Goal: Task Accomplishment & Management: Complete application form

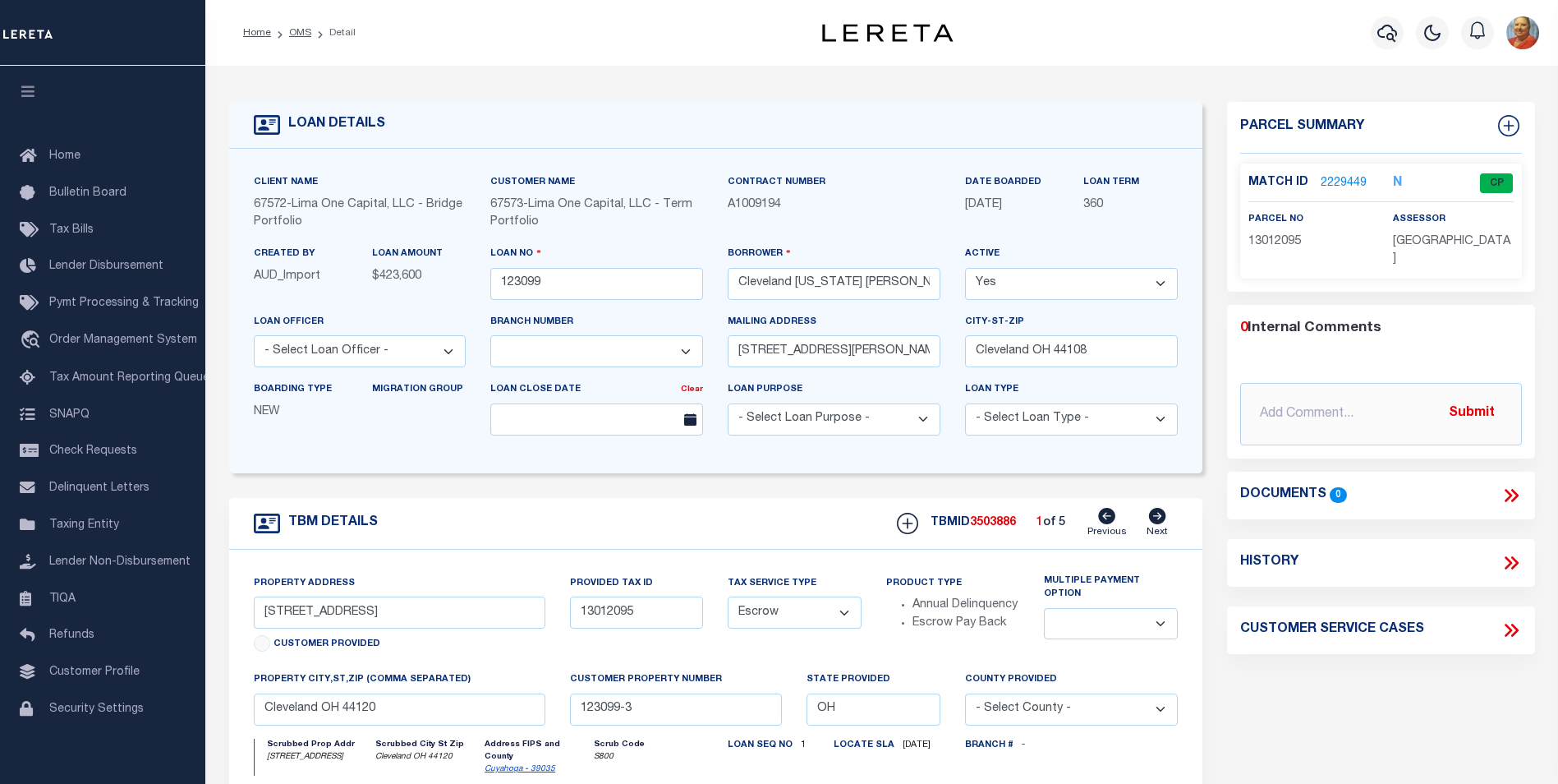
select select "26297"
select select "Escrow"
click at [1392, 29] on icon "button" at bounding box center [1387, 33] width 20 height 18
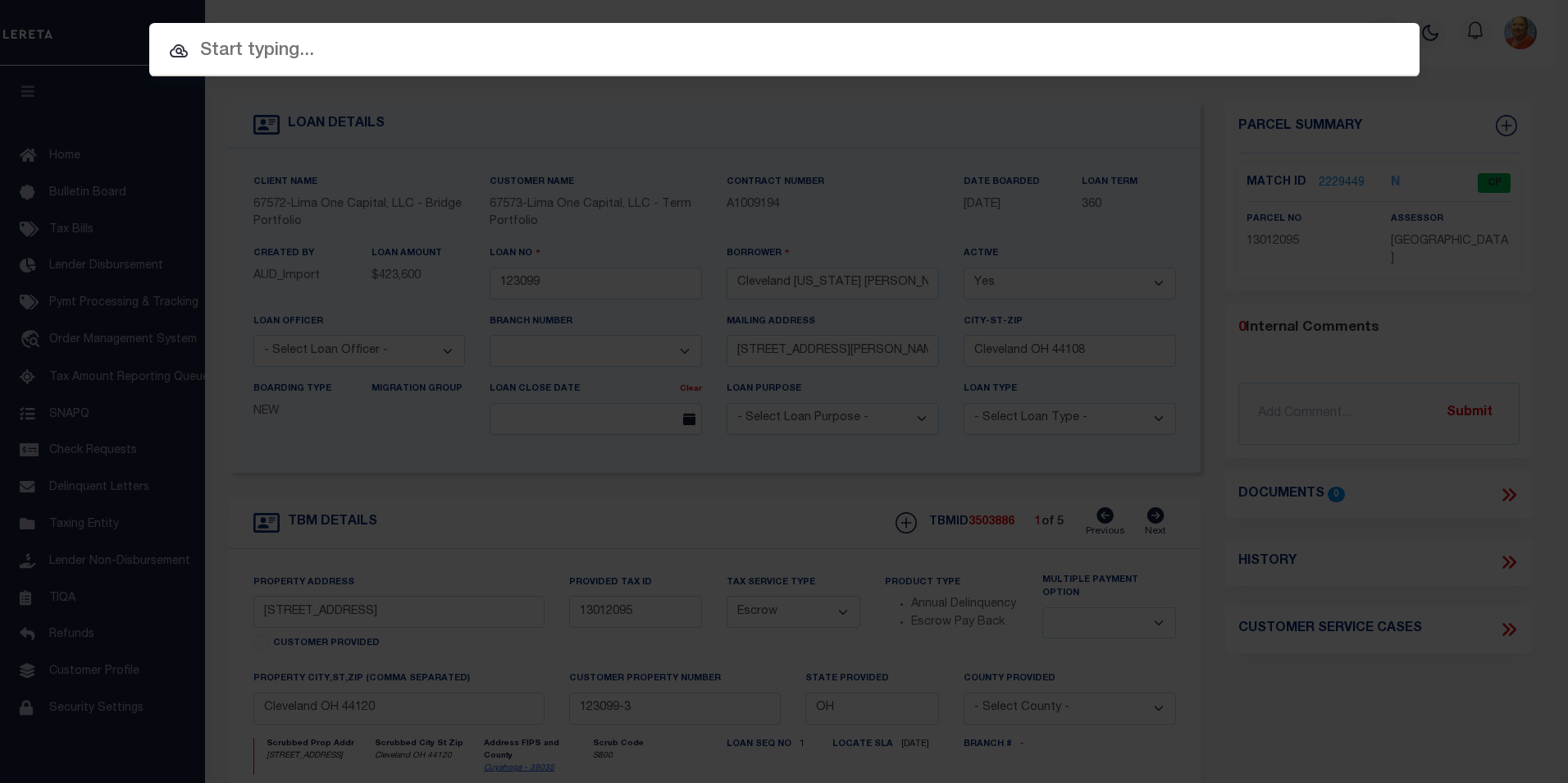
click at [222, 59] on input "text" at bounding box center [784, 51] width 1270 height 29
paste input "202252871"
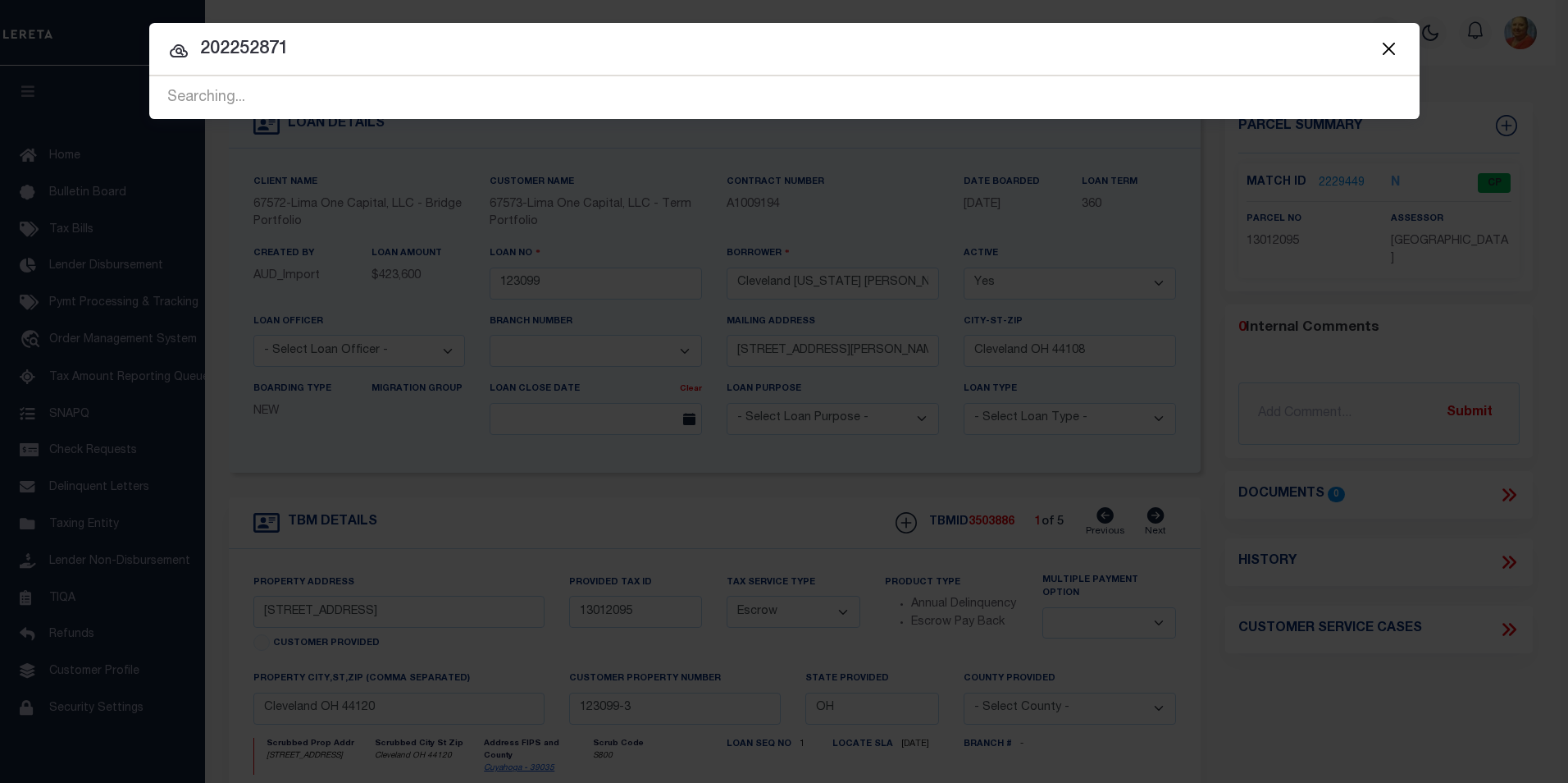
type input "202252871"
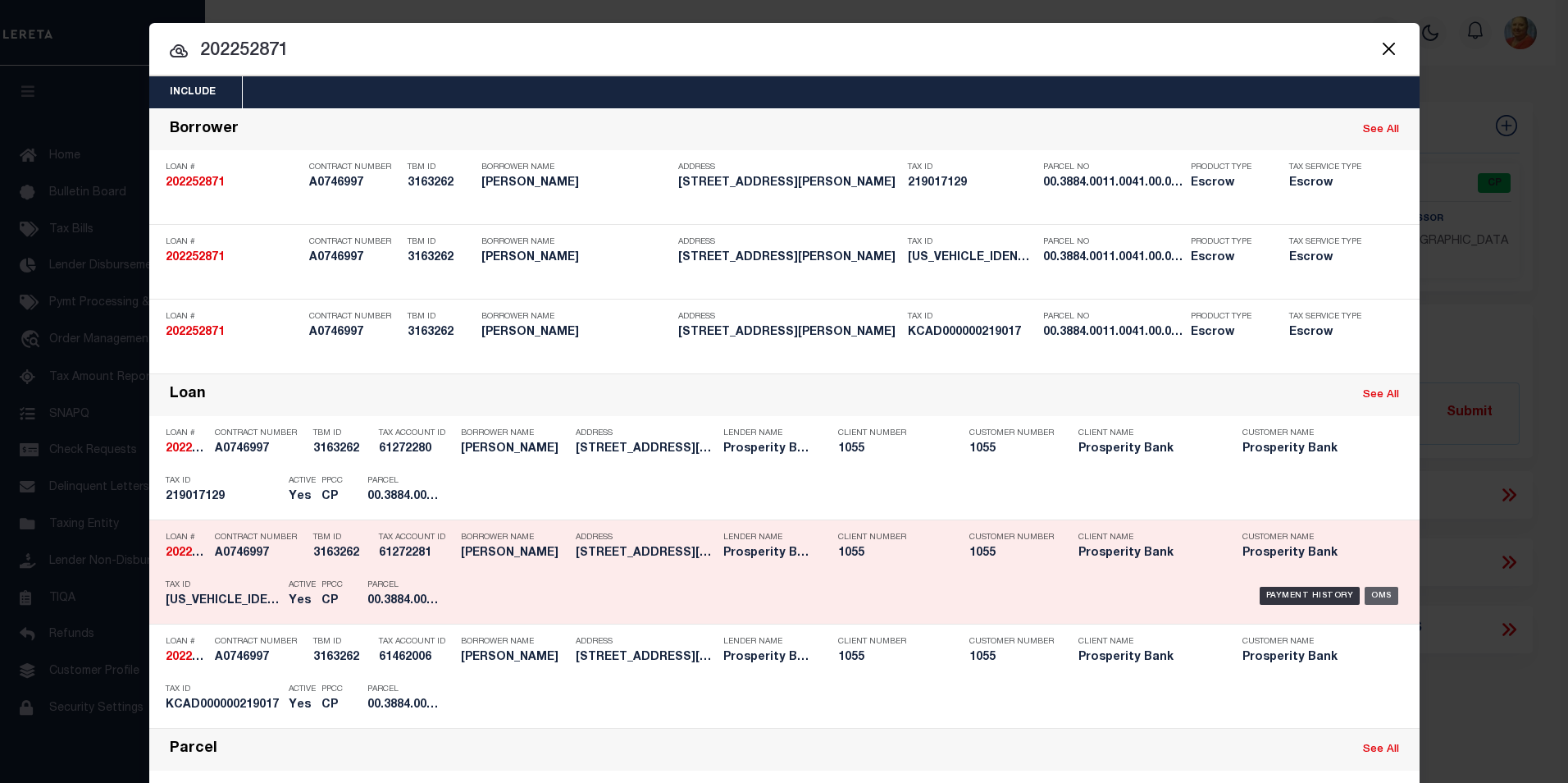
click at [1377, 595] on div "OMS" at bounding box center [1381, 595] width 34 height 18
type input "202252871"
type input "[PERSON_NAME]"
select select
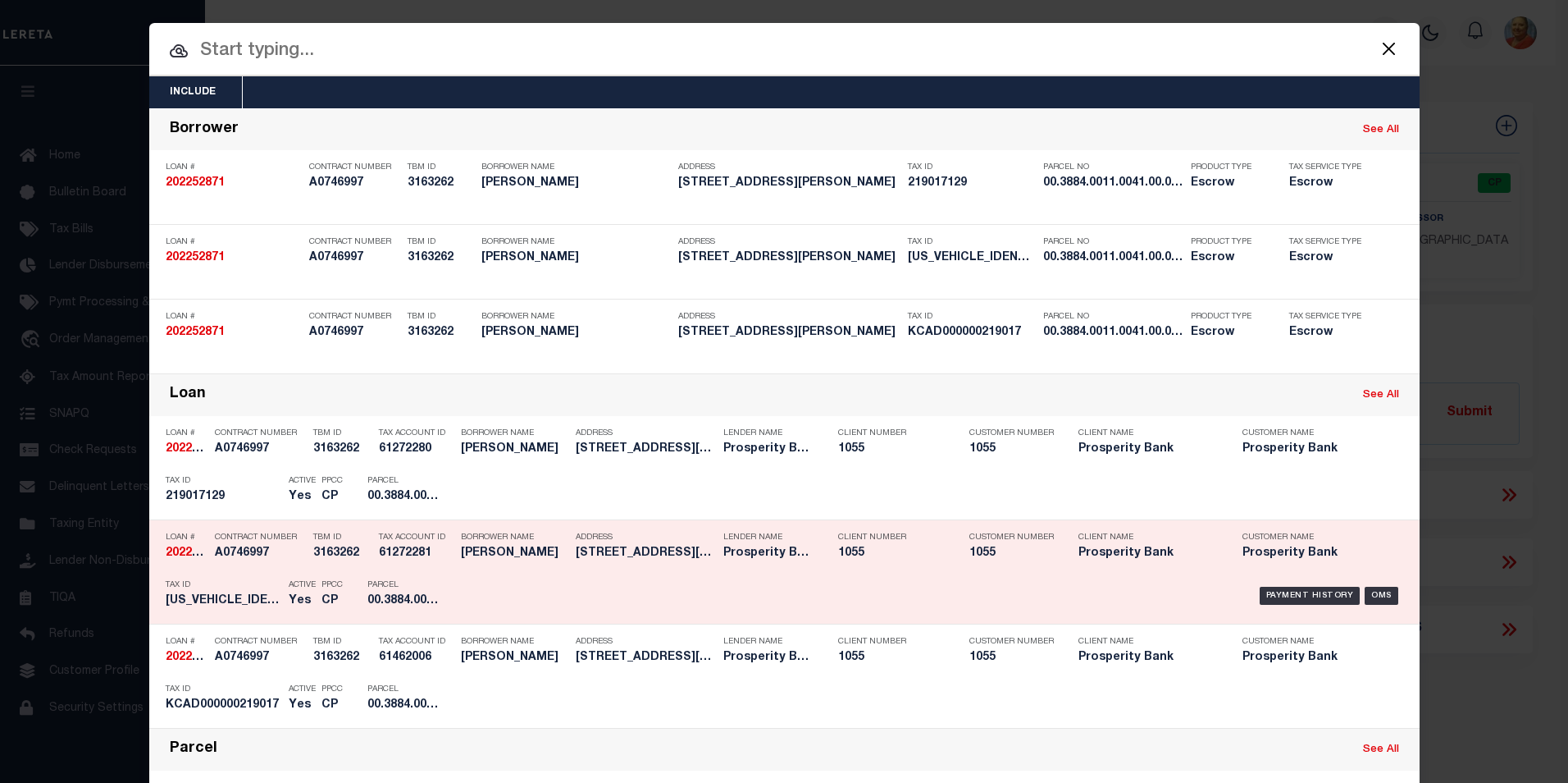
type input "[STREET_ADDRESS][PERSON_NAME]"
type input "[GEOGRAPHIC_DATA]"
select select "100"
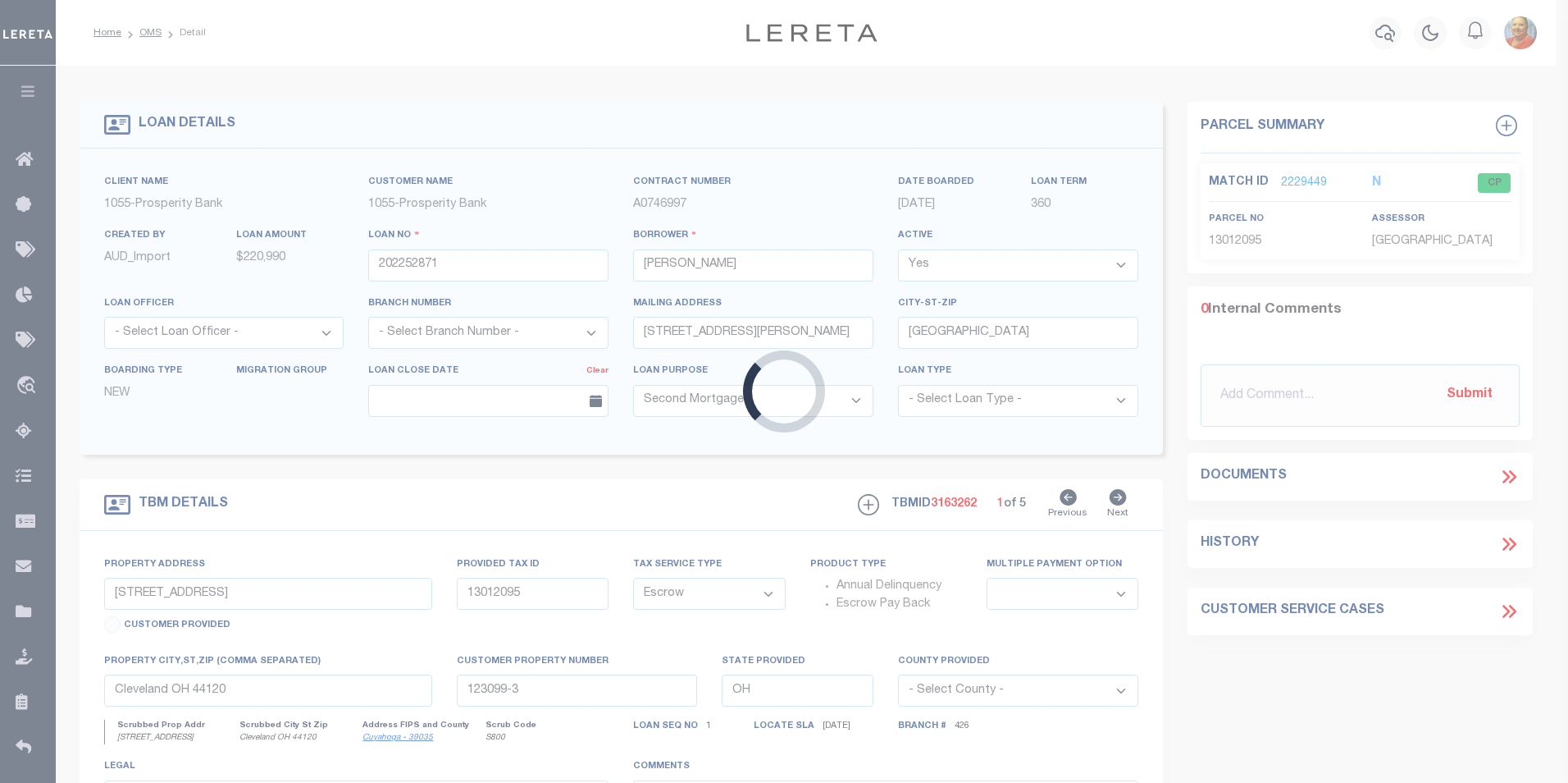
type input "[STREET_ADDRESS][PERSON_NAME]"
type input "219017"
select select
type input "[GEOGRAPHIC_DATA]"
type textarea "LOT 41 BLK K TRAILWIND PHASE 2"
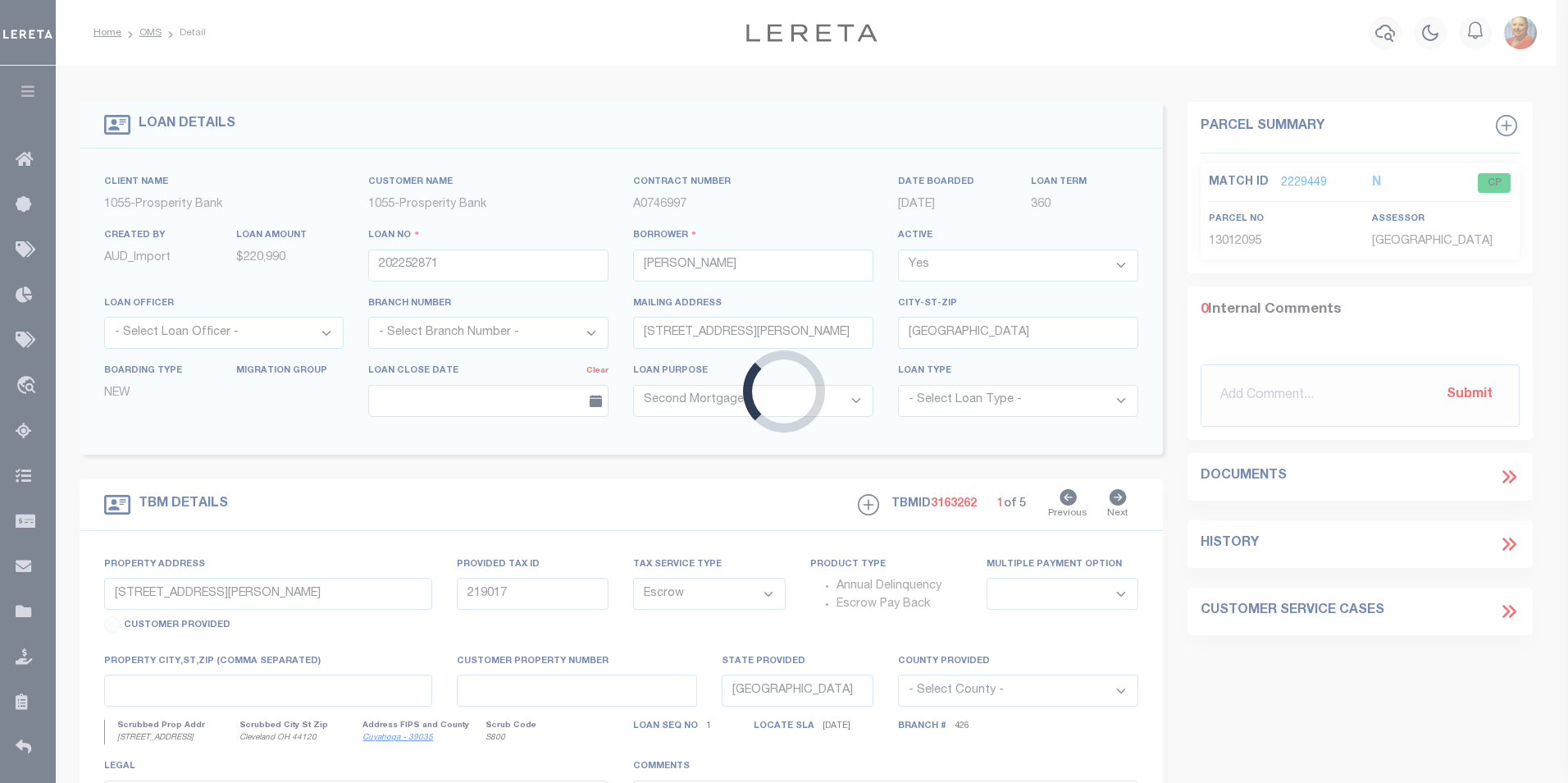
select select "10540"
select select "3826"
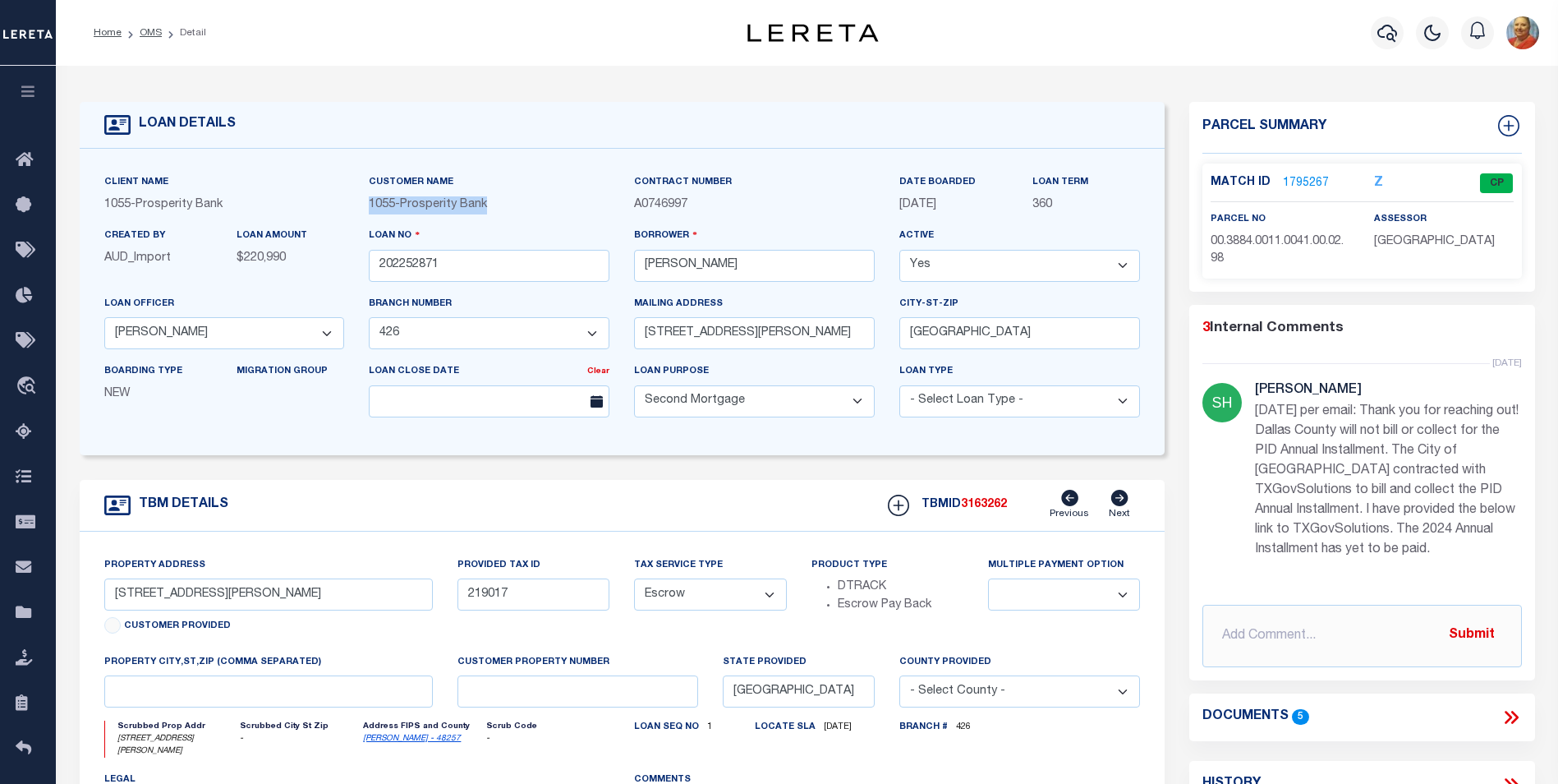
drag, startPoint x: 501, startPoint y: 211, endPoint x: 371, endPoint y: 203, distance: 130.2
click at [371, 203] on div "1055 - Prosperity Bank" at bounding box center [489, 205] width 241 height 18
copy span "1055 - Prosperity Bank"
click at [1316, 179] on link "1795267" at bounding box center [1305, 184] width 46 height 18
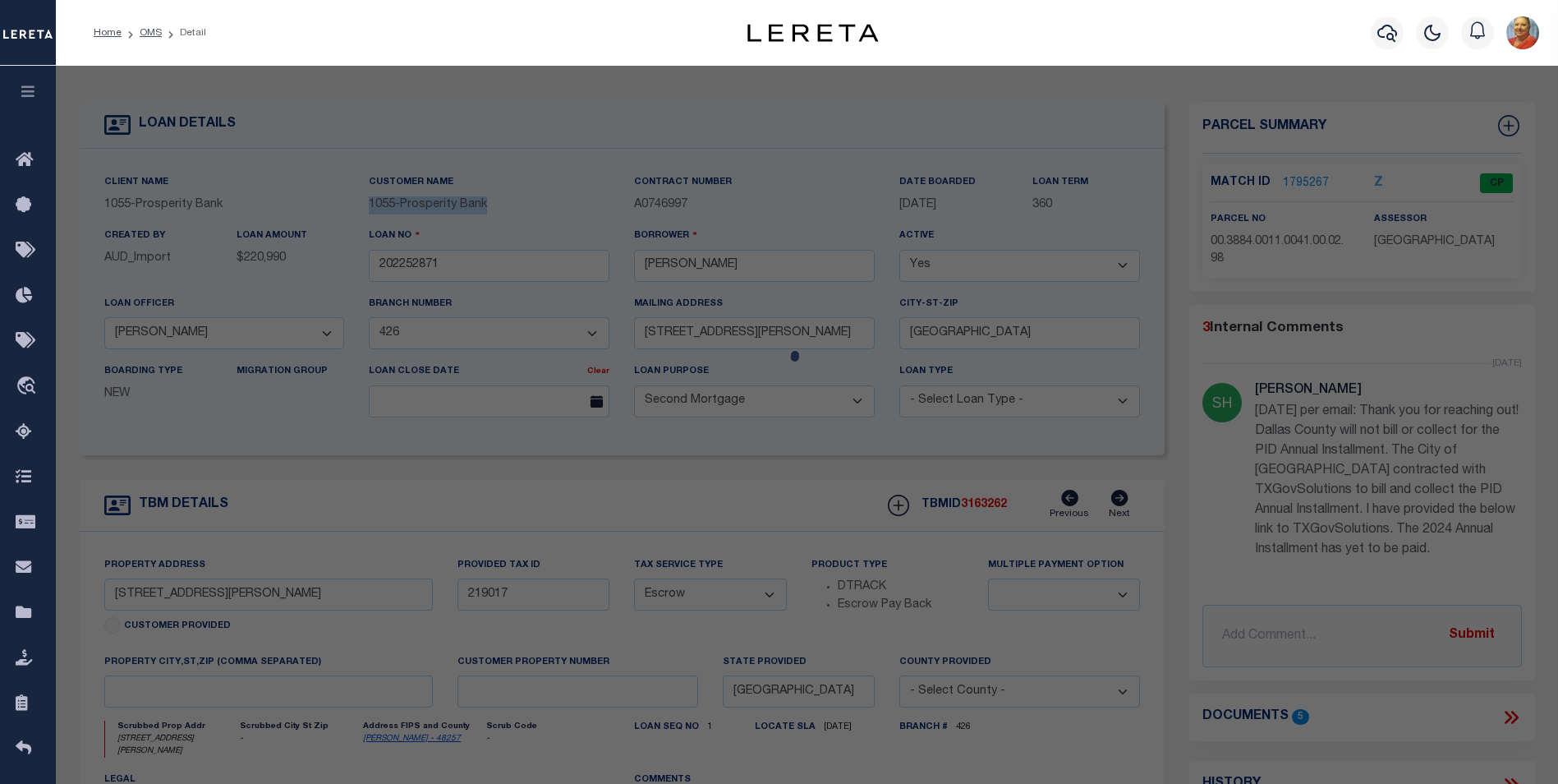
checkbox input "false"
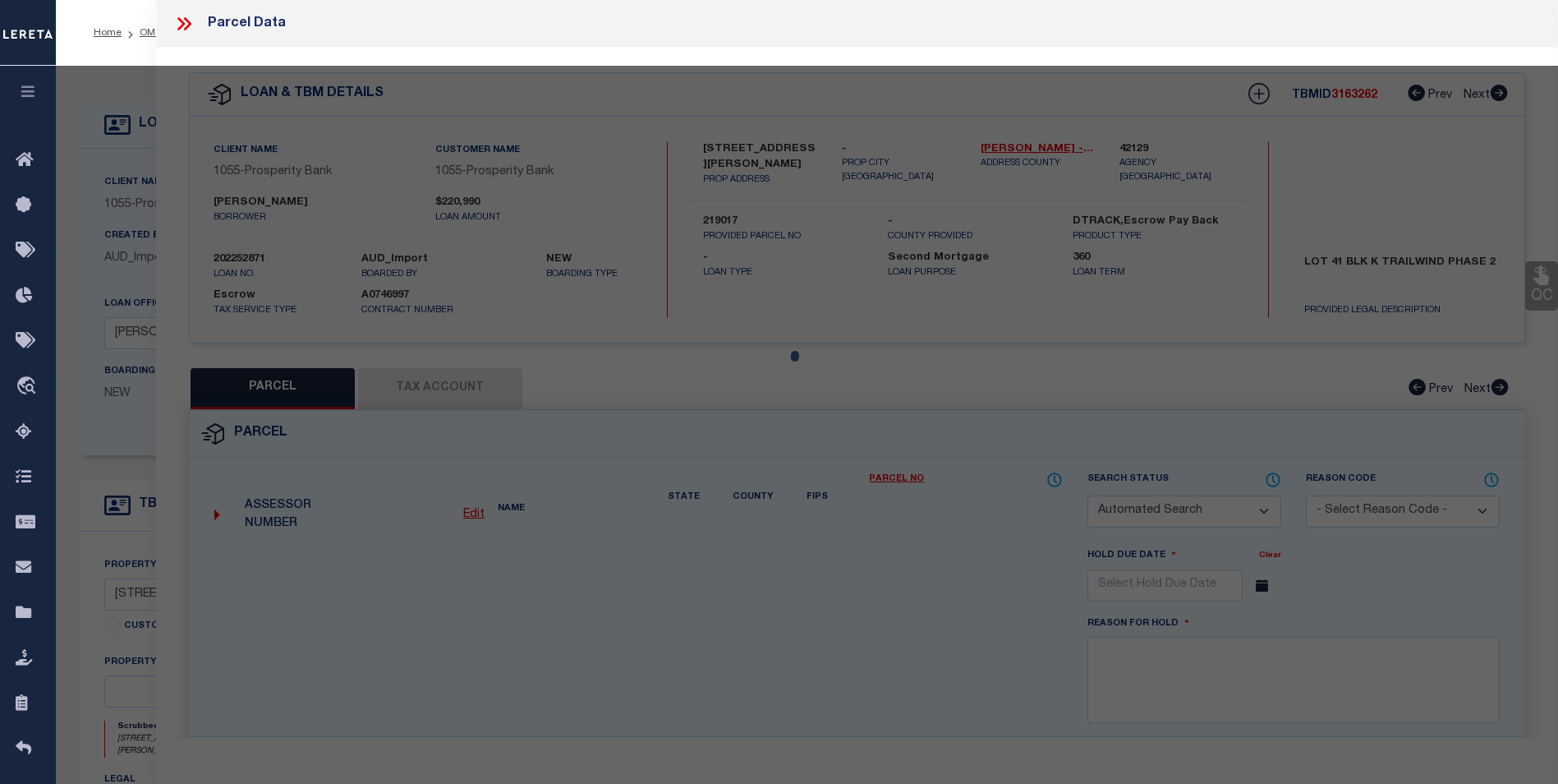
select select "CP"
type input "[PERSON_NAME] [US_STATE] LTD"
select select
type input "[STREET_ADDRESS][PERSON_NAME]"
checkbox input "false"
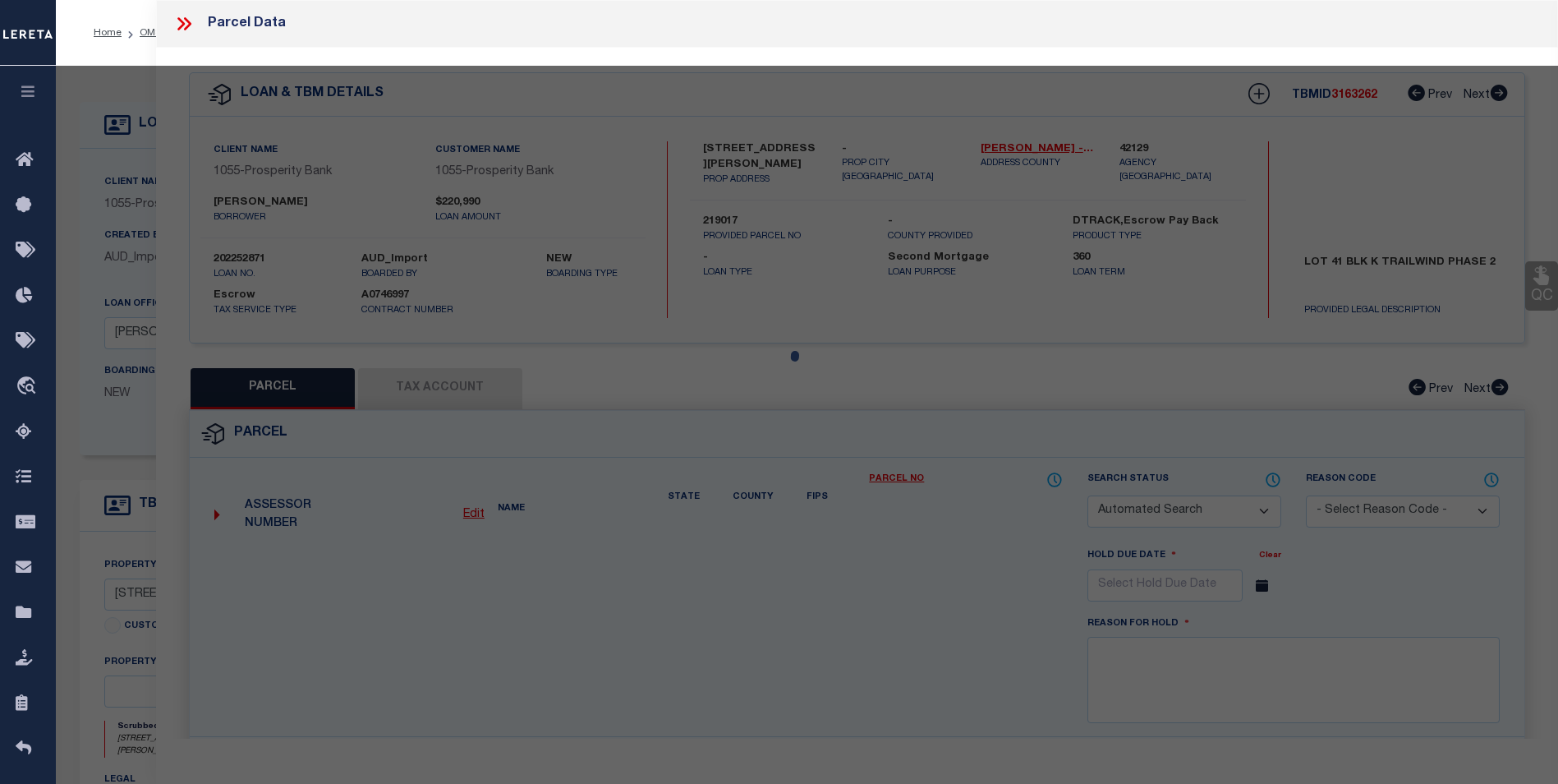
type input "[GEOGRAPHIC_DATA]"
type textarea "TRAILWIND PH 2, BLOCK K, LOT 41"
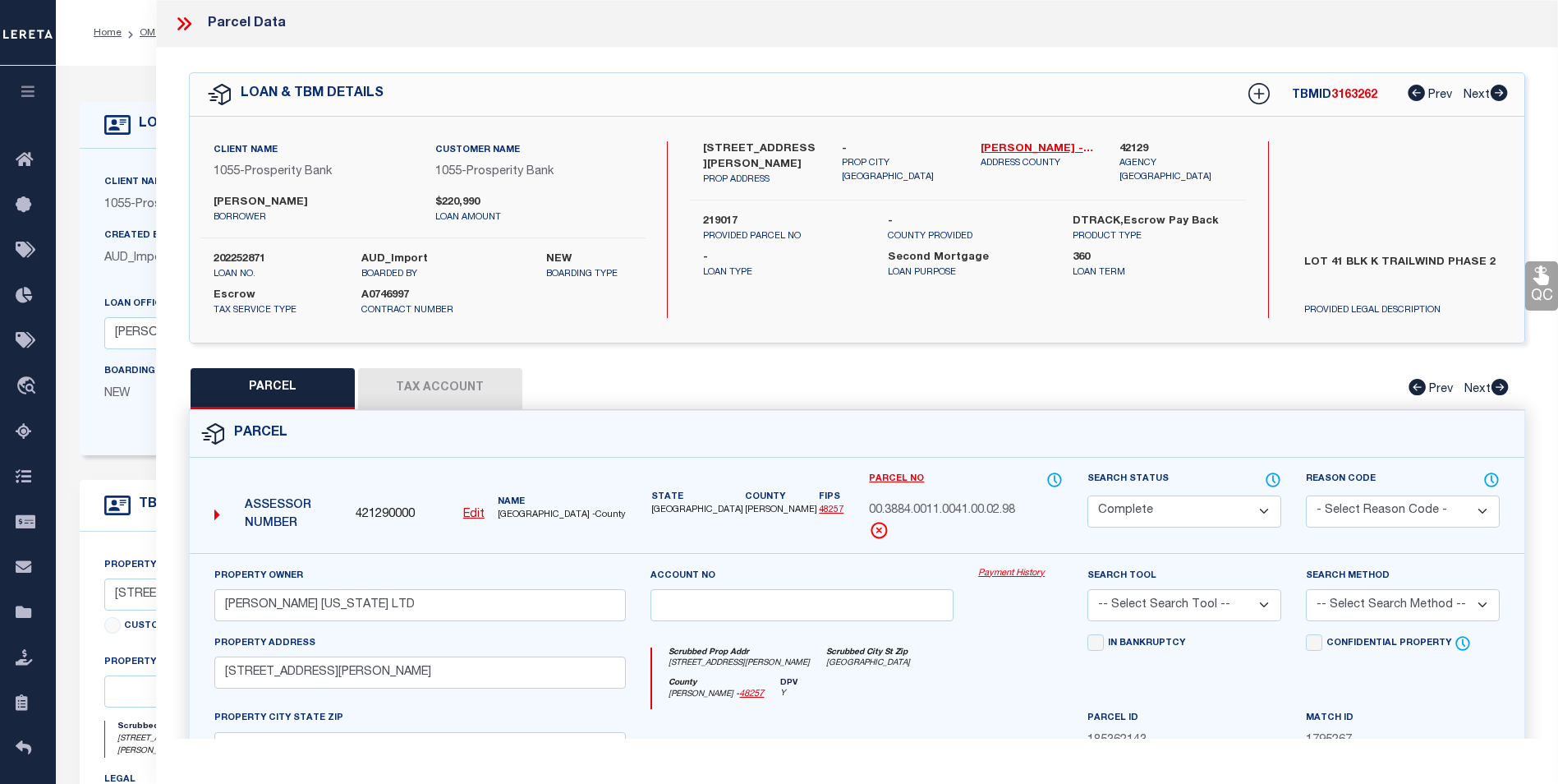
click at [389, 384] on button "Tax Account" at bounding box center [440, 389] width 164 height 41
select select "100"
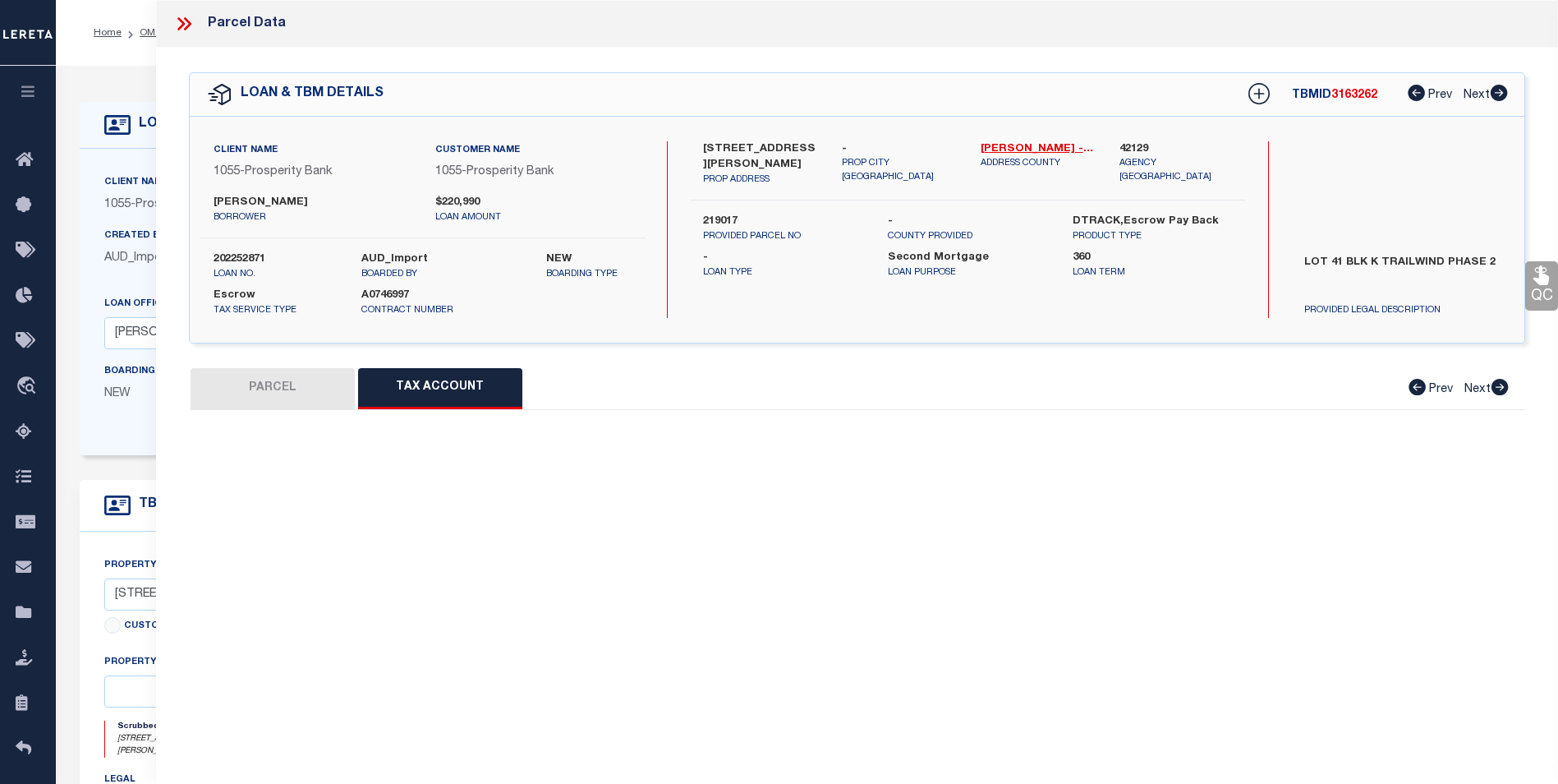
select select "100"
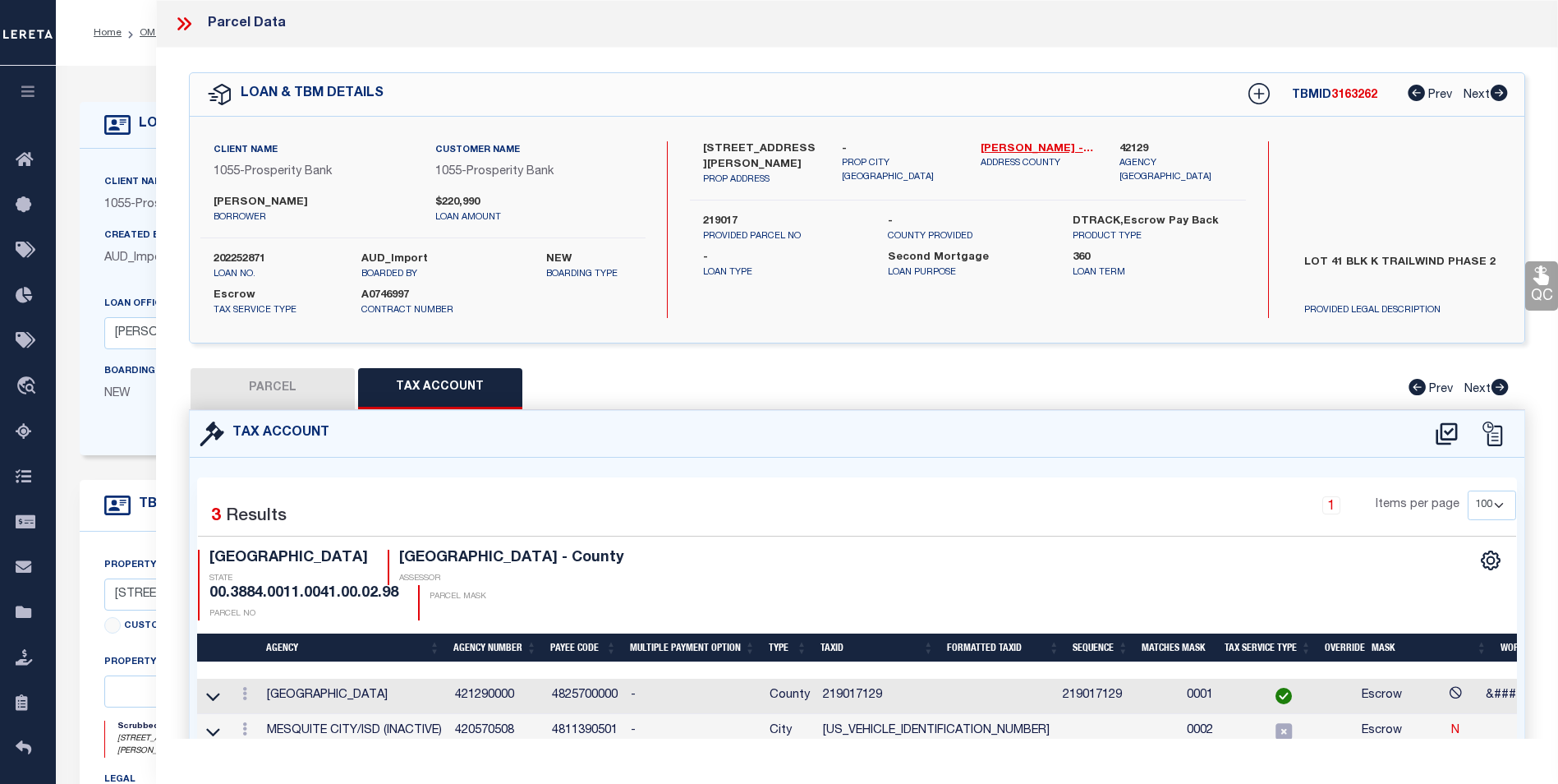
click at [282, 388] on button "PARCEL" at bounding box center [272, 389] width 164 height 41
select select "AS"
checkbox input "false"
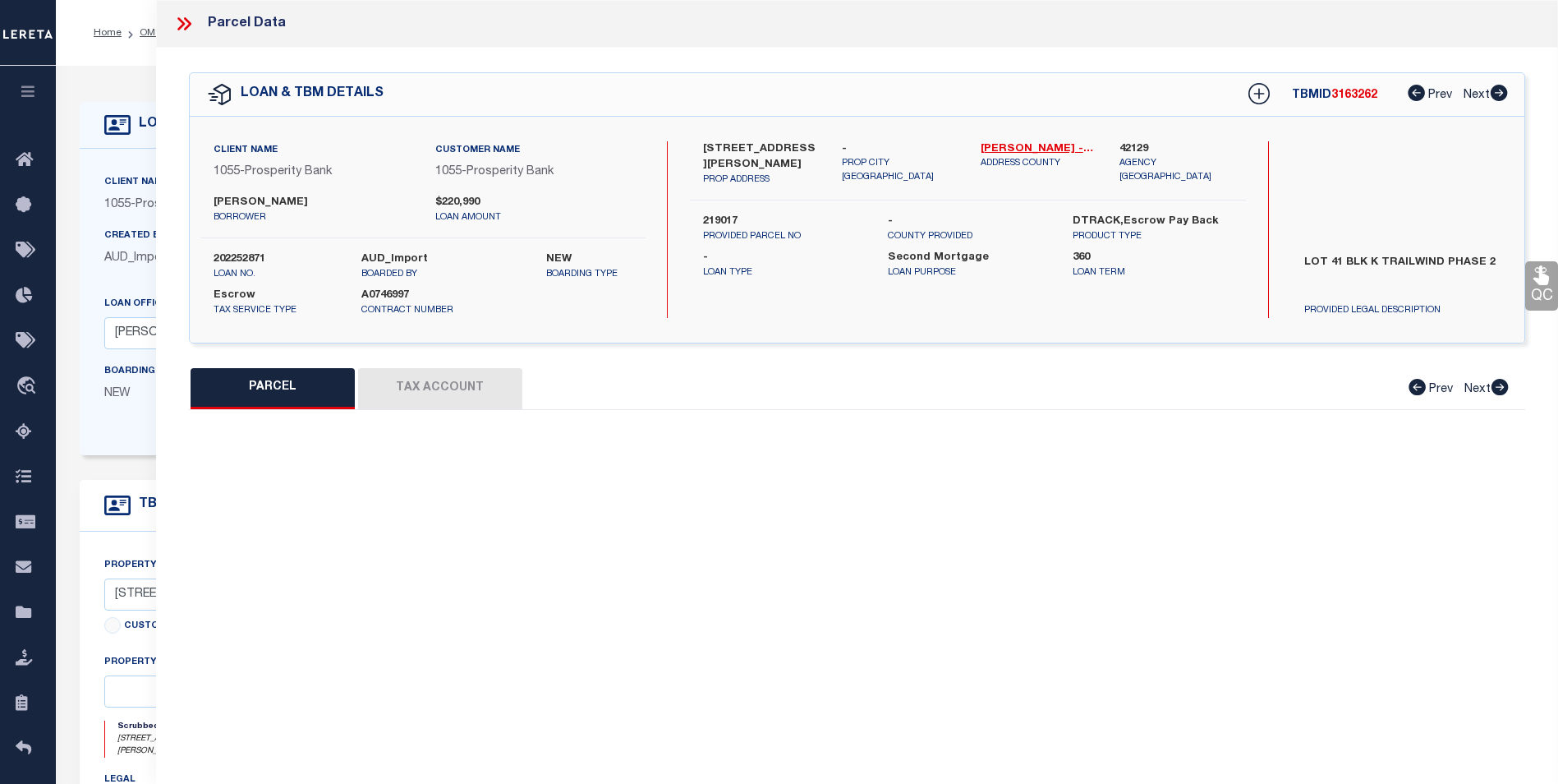
select select "CP"
type input "[PERSON_NAME] [US_STATE] LTD"
select select
type input "[STREET_ADDRESS][PERSON_NAME]"
checkbox input "false"
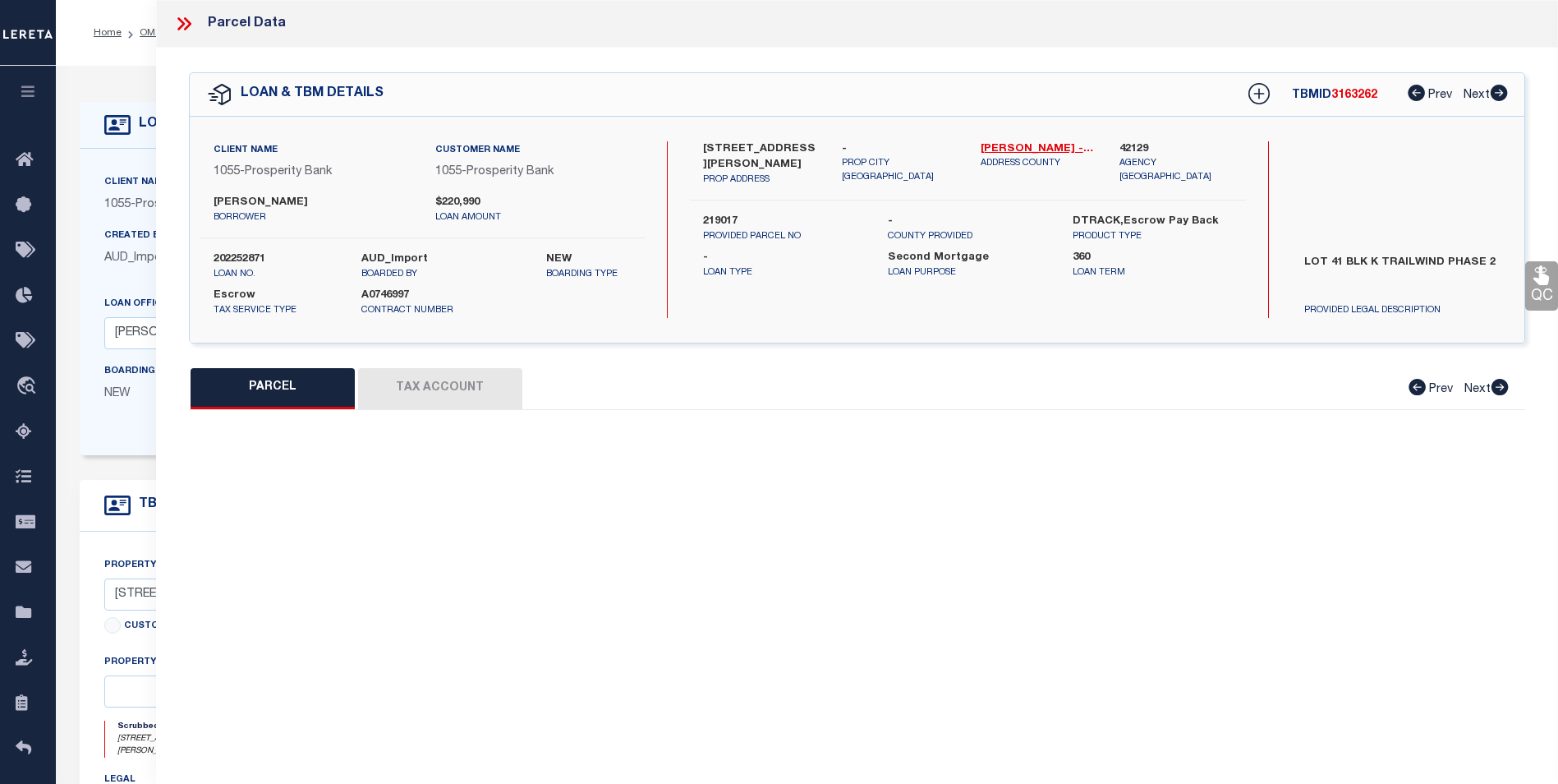
type input "[GEOGRAPHIC_DATA]"
type textarea "TRAILWIND PH 2, BLOCK K, LOT 41"
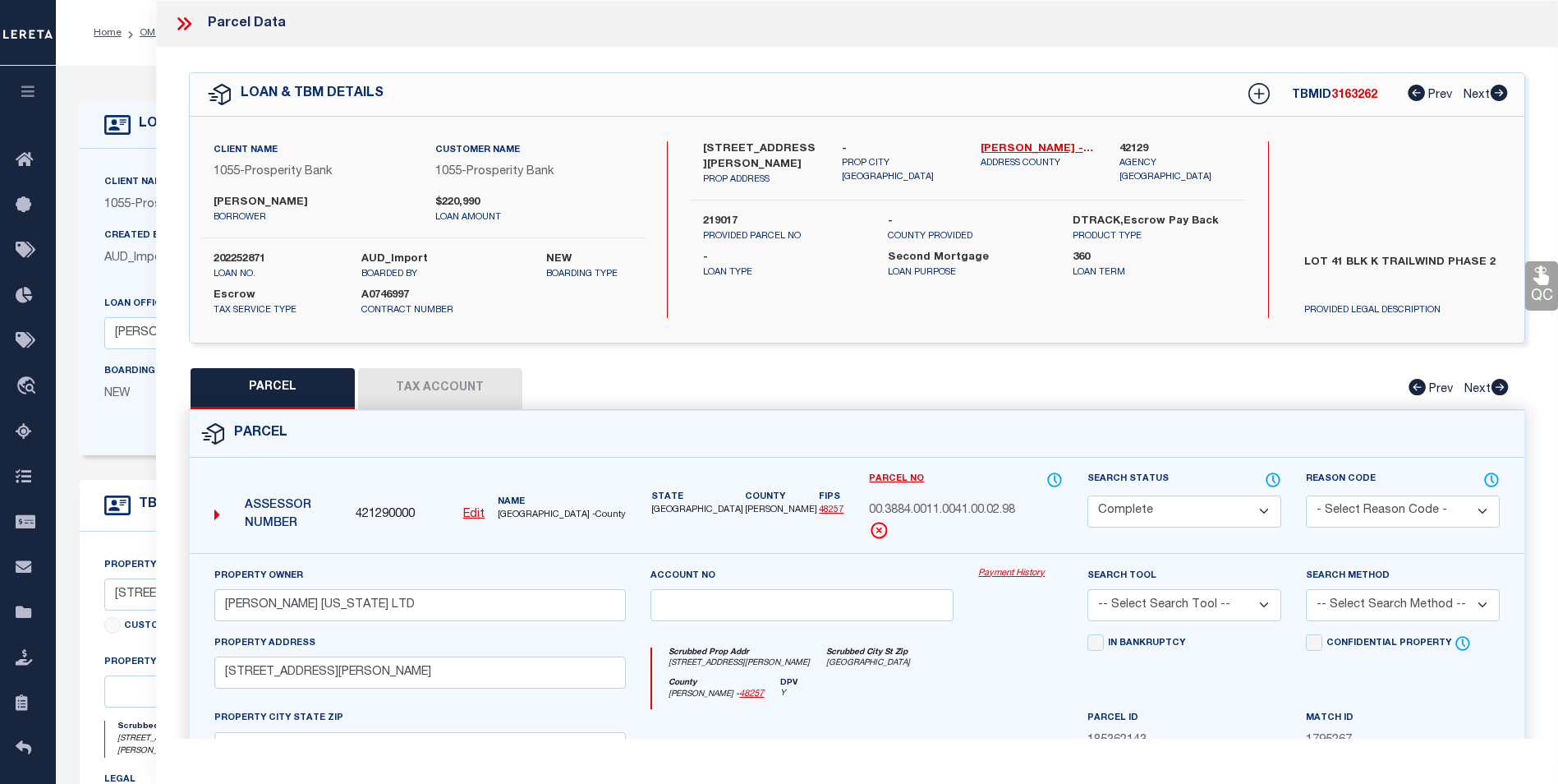
click at [187, 21] on icon at bounding box center [187, 24] width 7 height 13
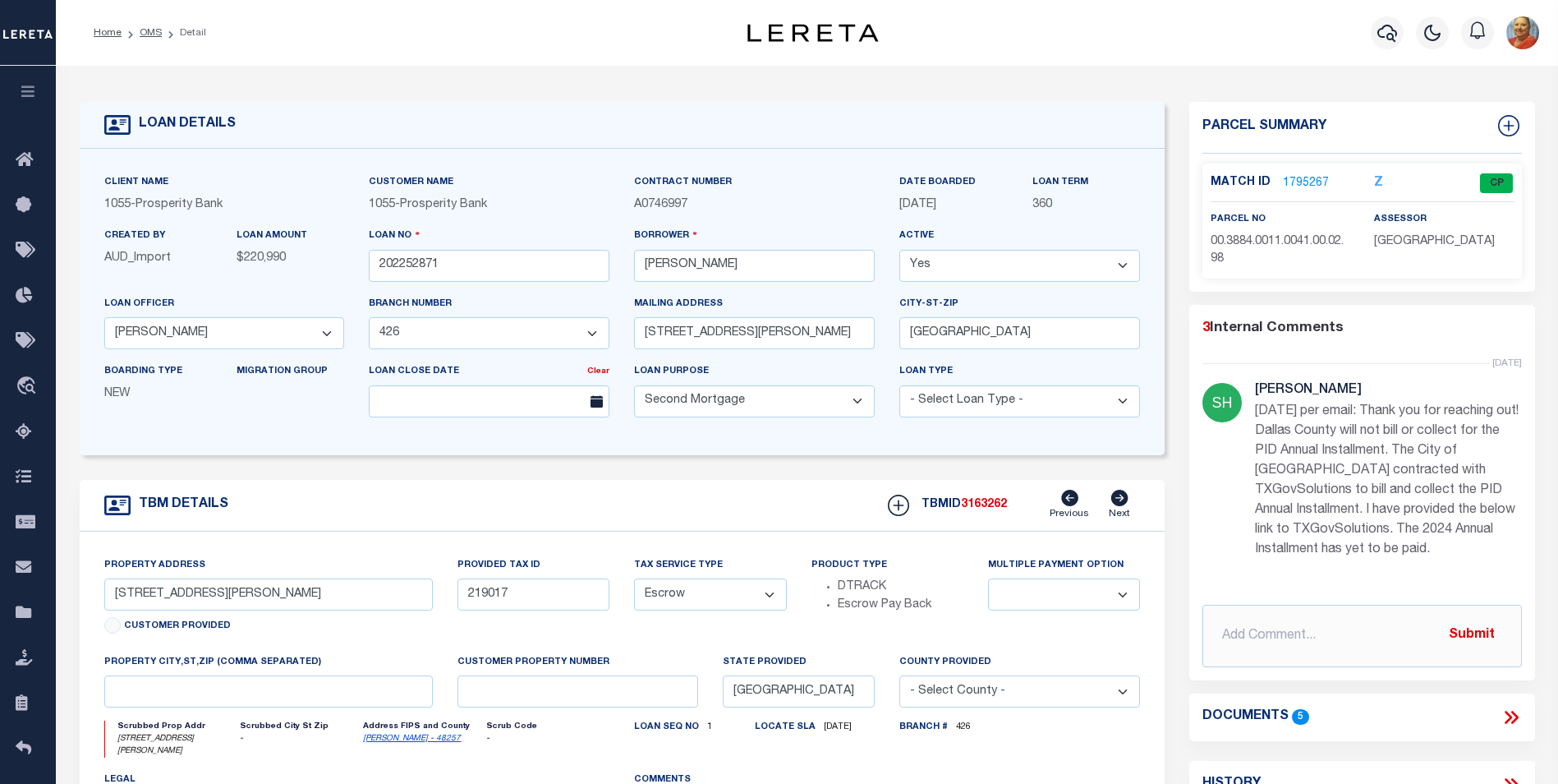
click at [1298, 180] on link "1795267" at bounding box center [1305, 184] width 46 height 18
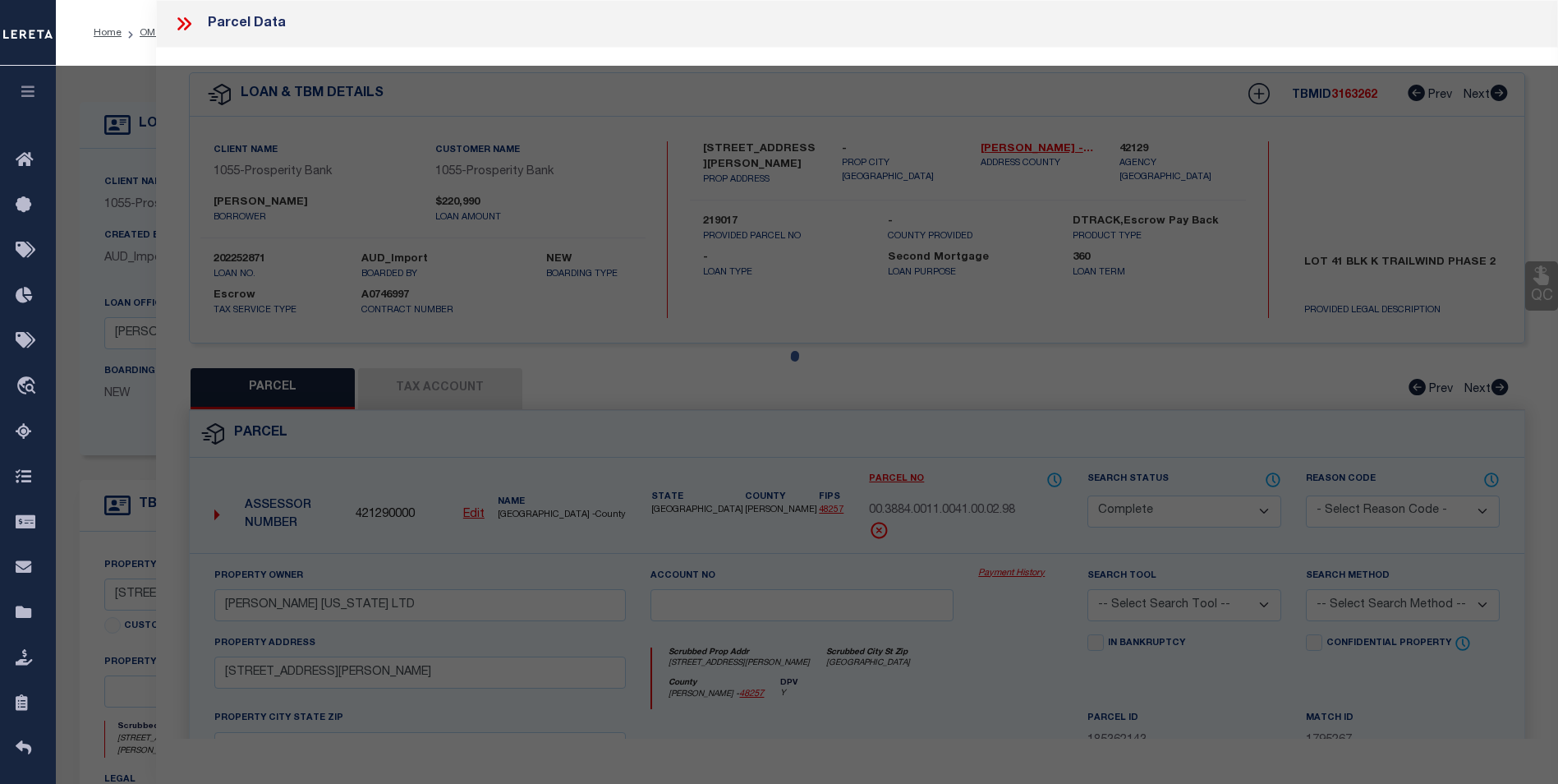
select select "AS"
checkbox input "false"
select select "CP"
type input "[PERSON_NAME] [US_STATE] LTD"
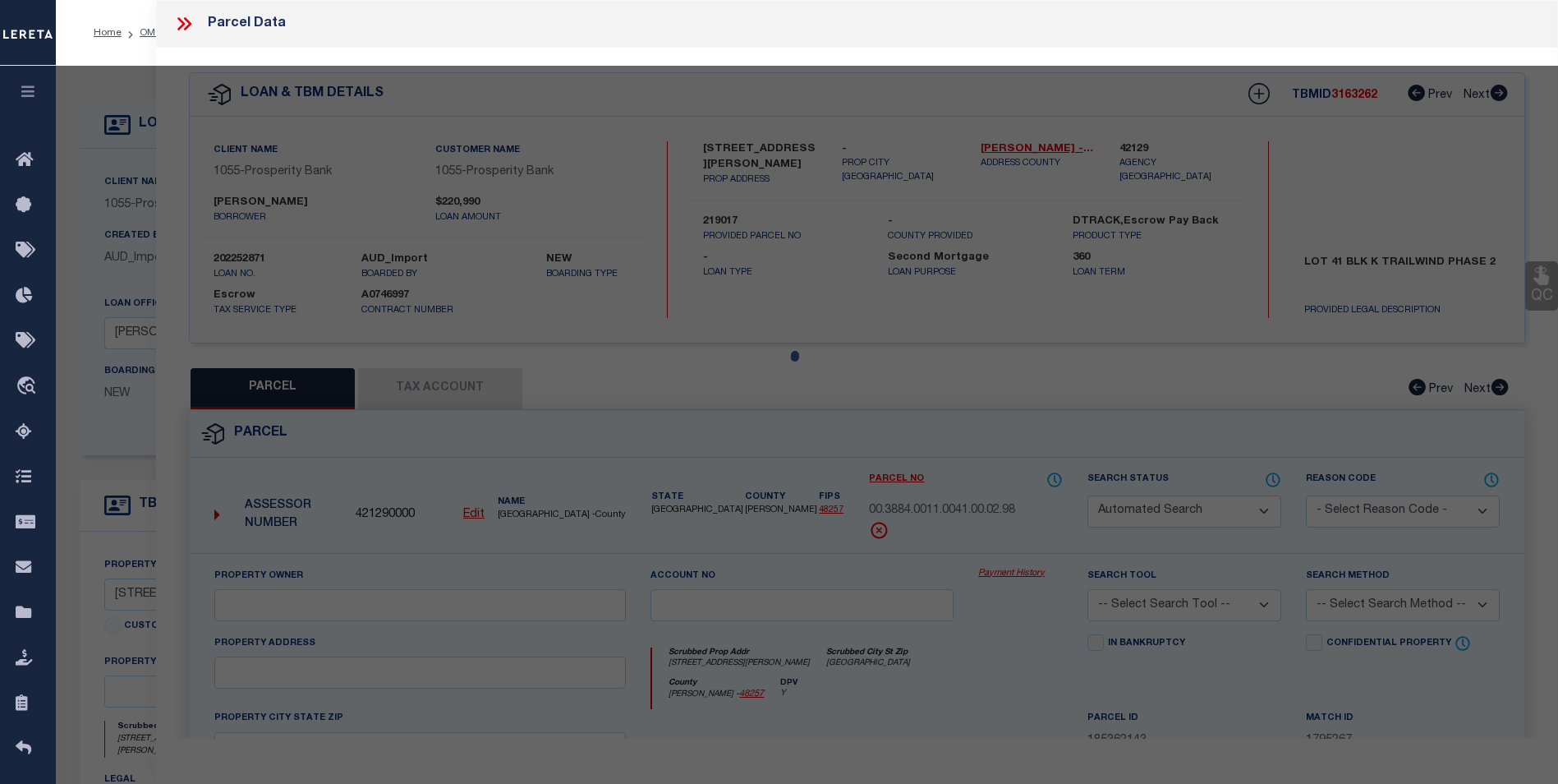
select select
type input "[STREET_ADDRESS][PERSON_NAME]"
checkbox input "false"
type input "[GEOGRAPHIC_DATA]"
type textarea "TRAILWIND PH 2, BLOCK K, LOT 41"
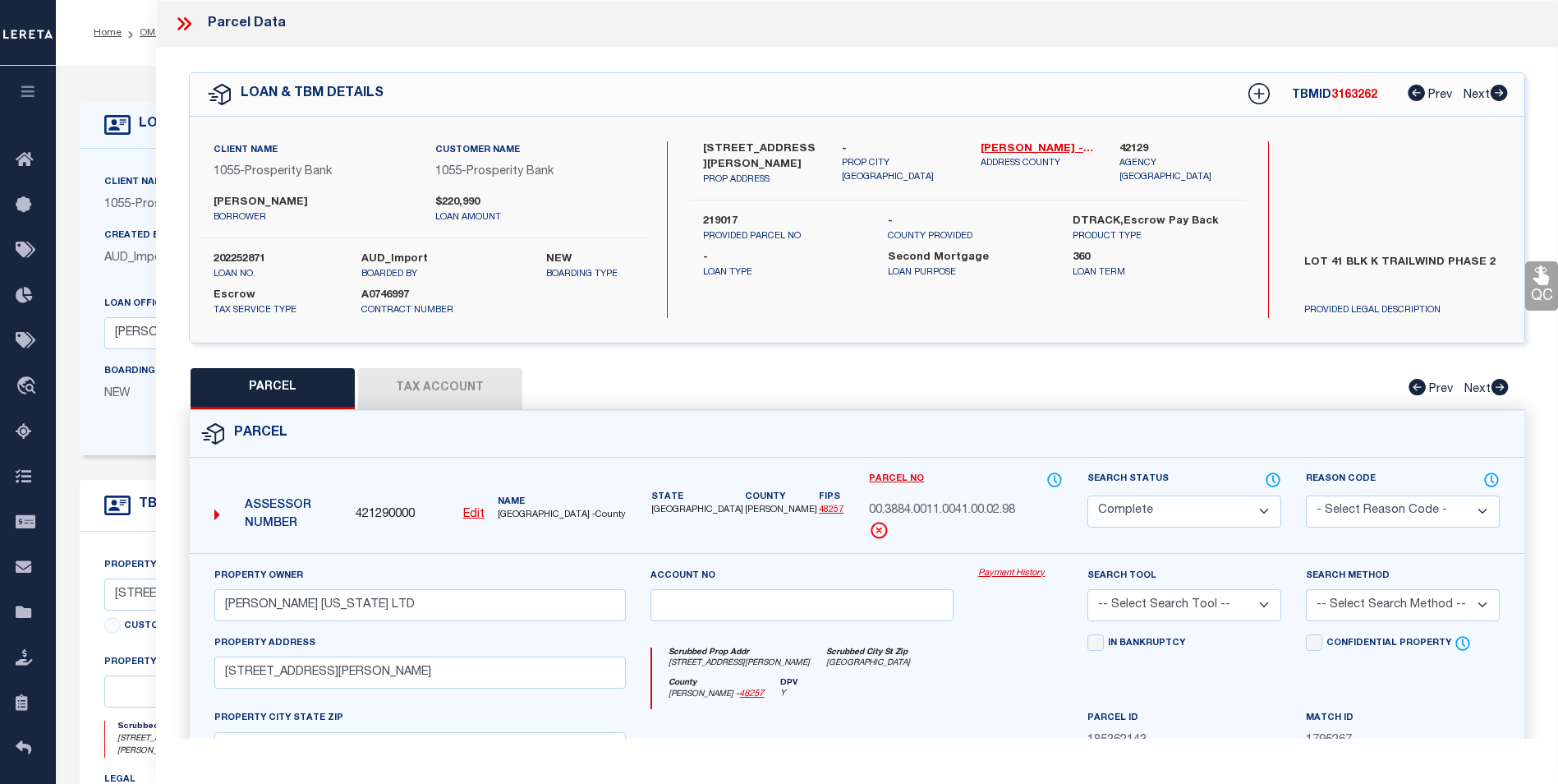
click at [446, 380] on button "Tax Account" at bounding box center [440, 389] width 164 height 41
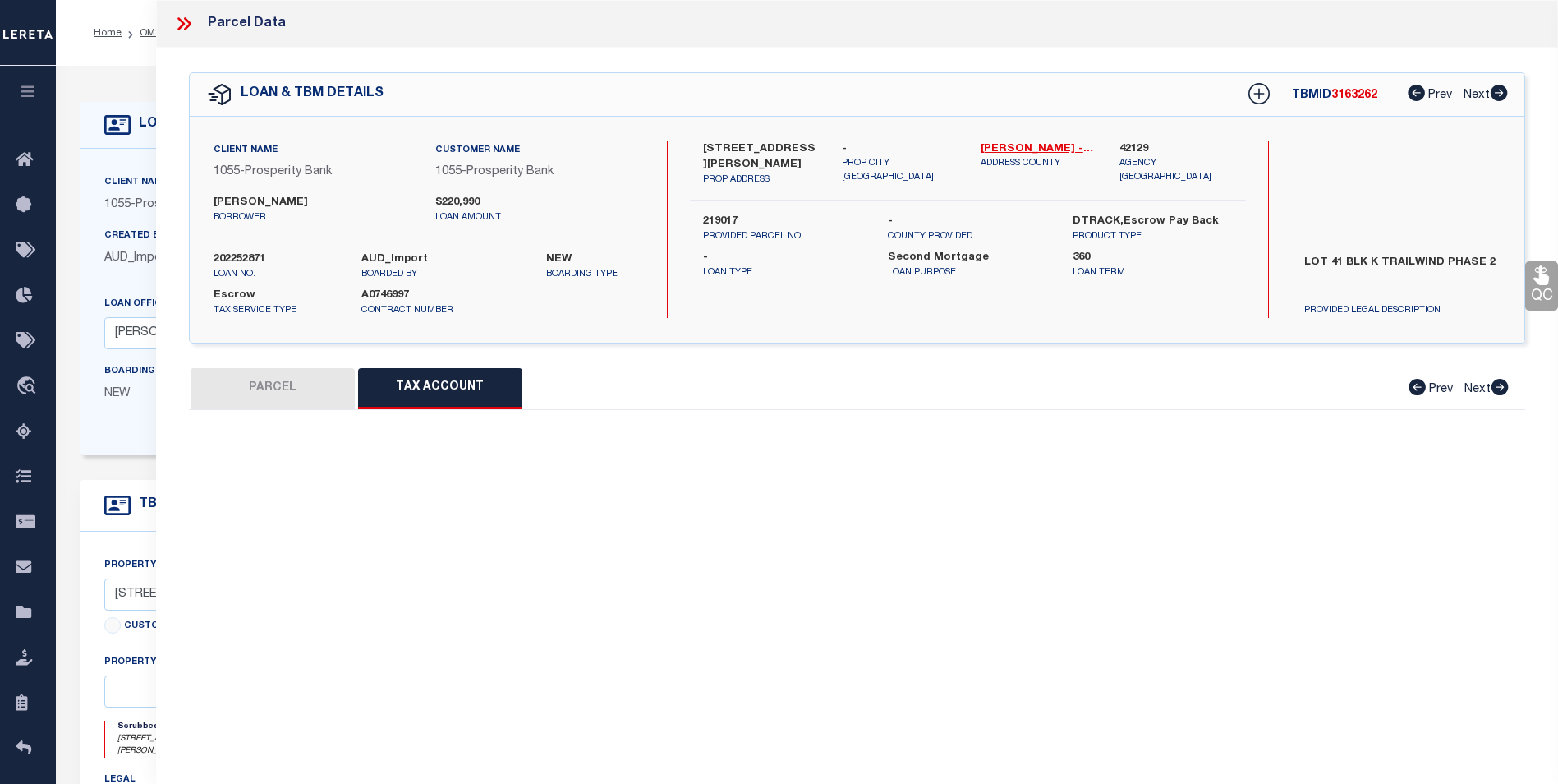
select select "100"
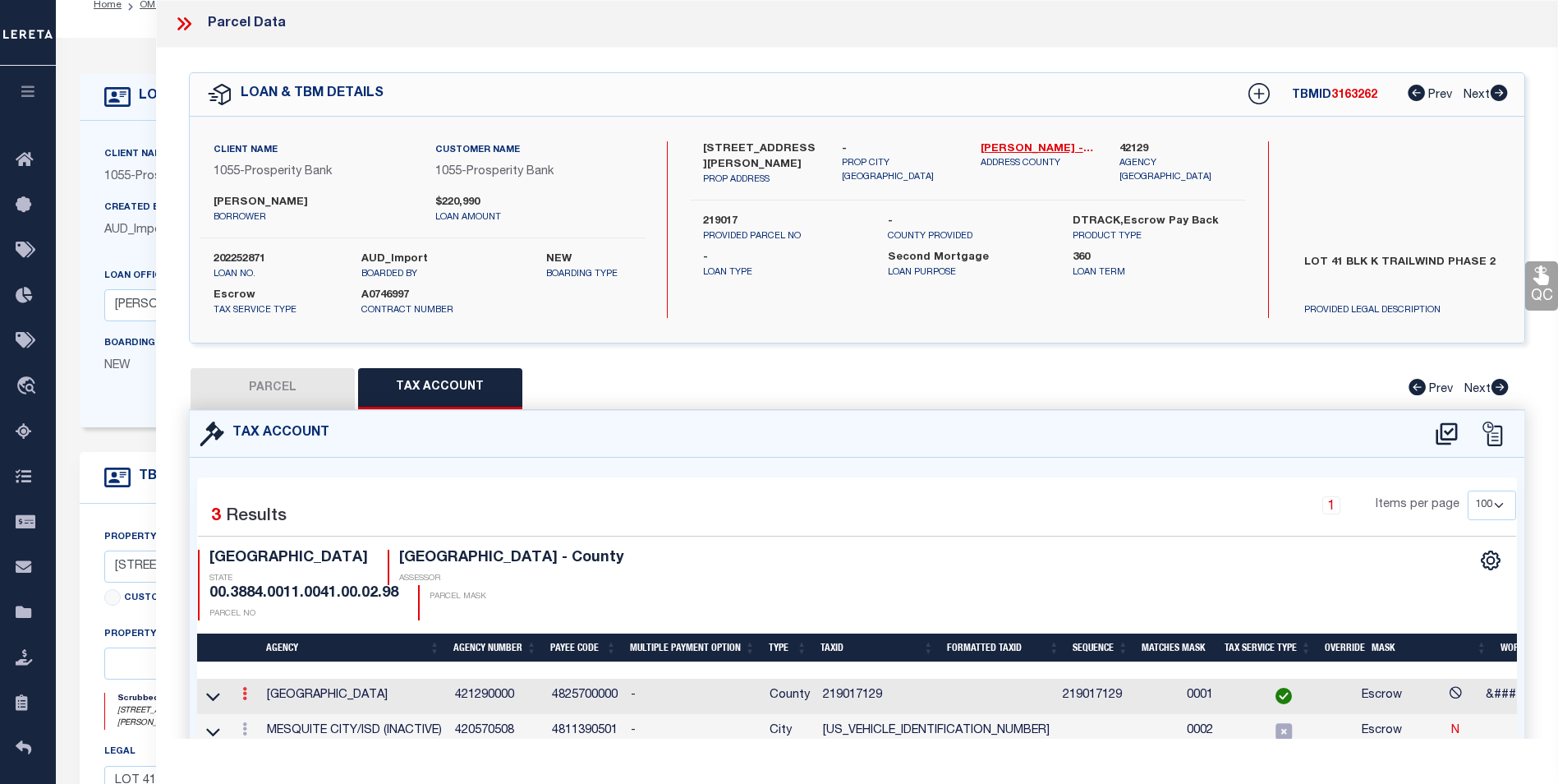
click at [245, 687] on icon at bounding box center [244, 694] width 5 height 13
click at [207, 693] on icon at bounding box center [213, 696] width 14 height 8
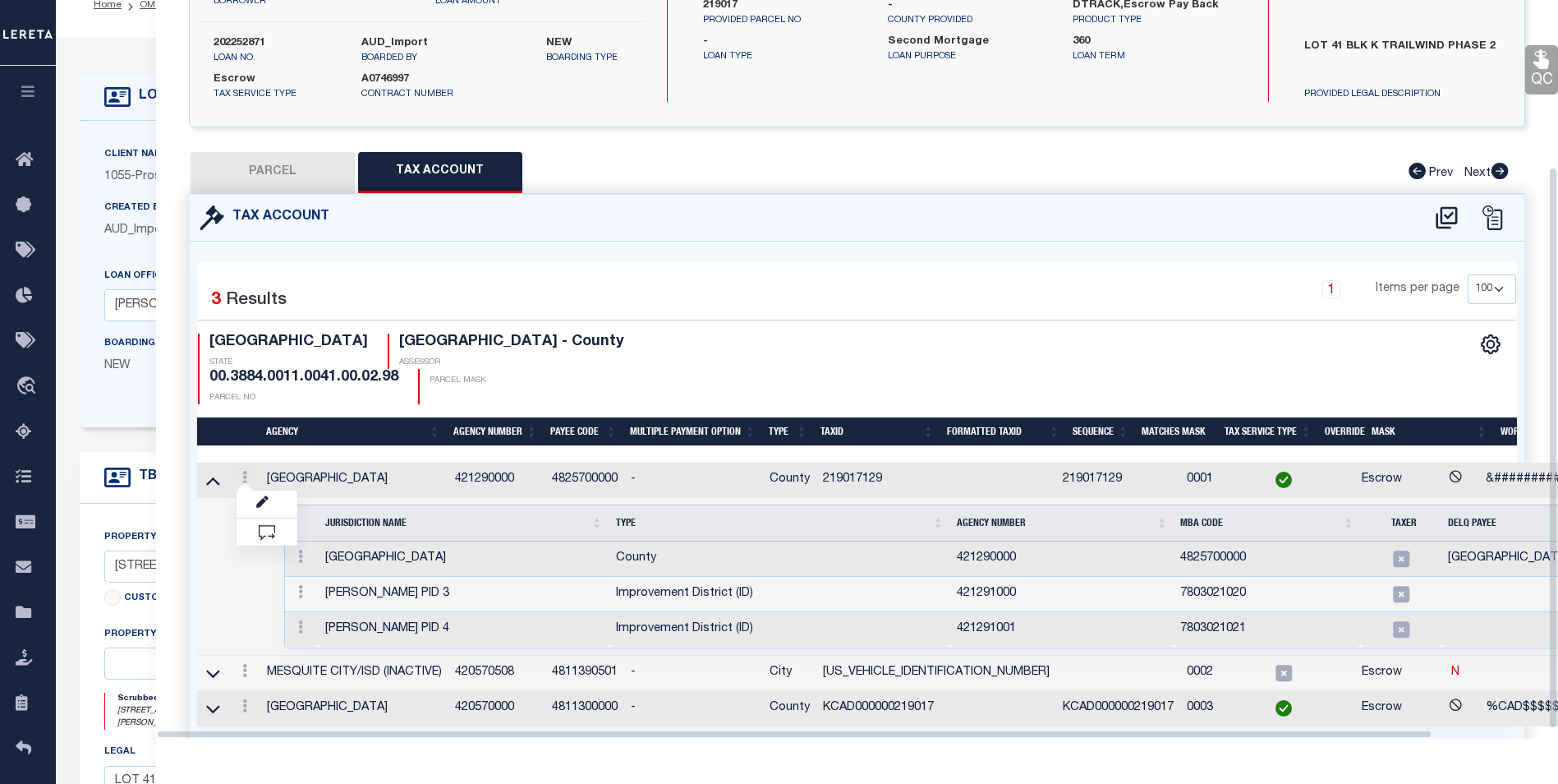
scroll to position [219, 0]
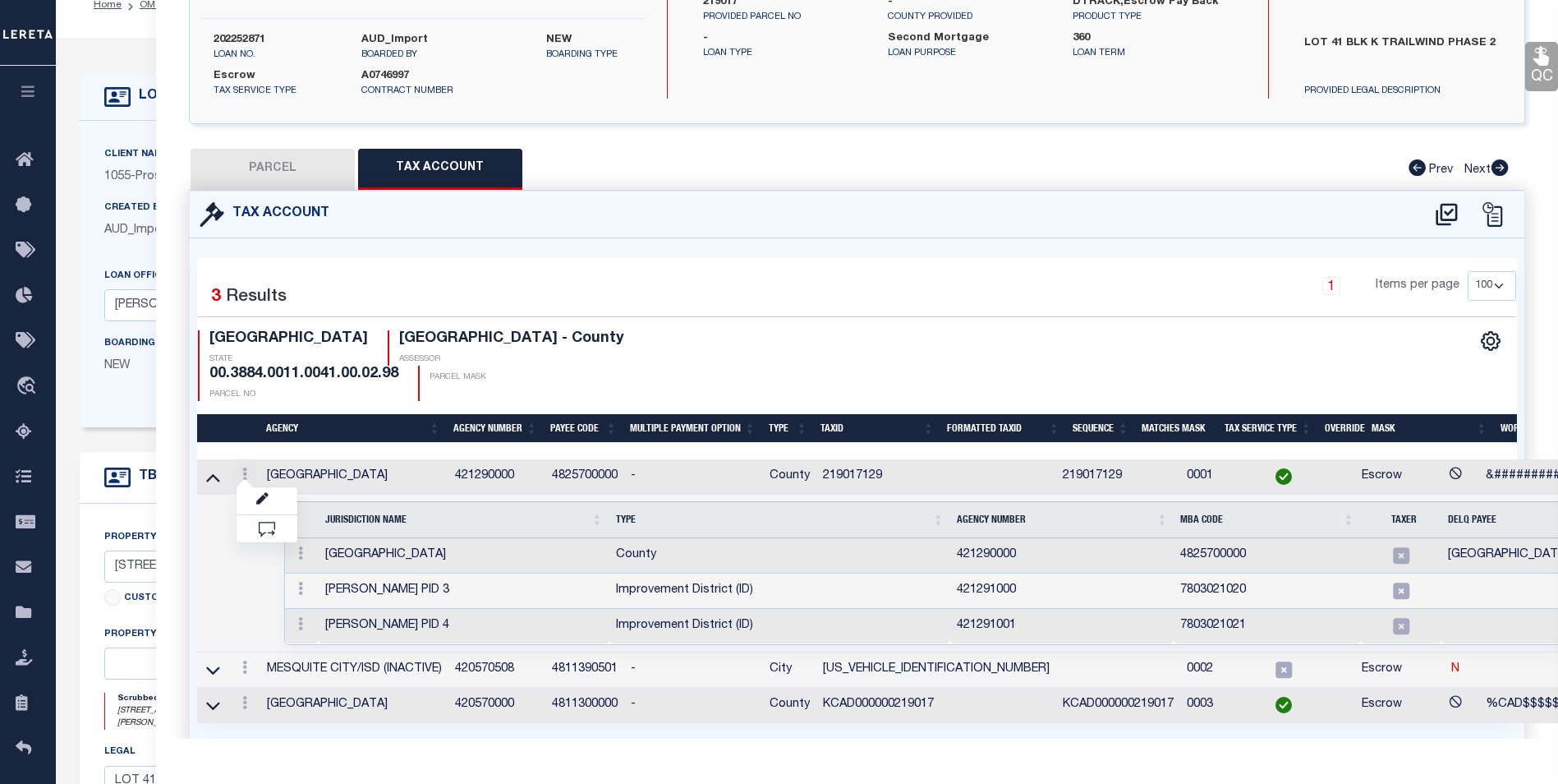
drag, startPoint x: 277, startPoint y: 162, endPoint x: 286, endPoint y: 163, distance: 9.1
click at [277, 162] on button "PARCEL" at bounding box center [272, 169] width 164 height 41
select select "AS"
checkbox input "false"
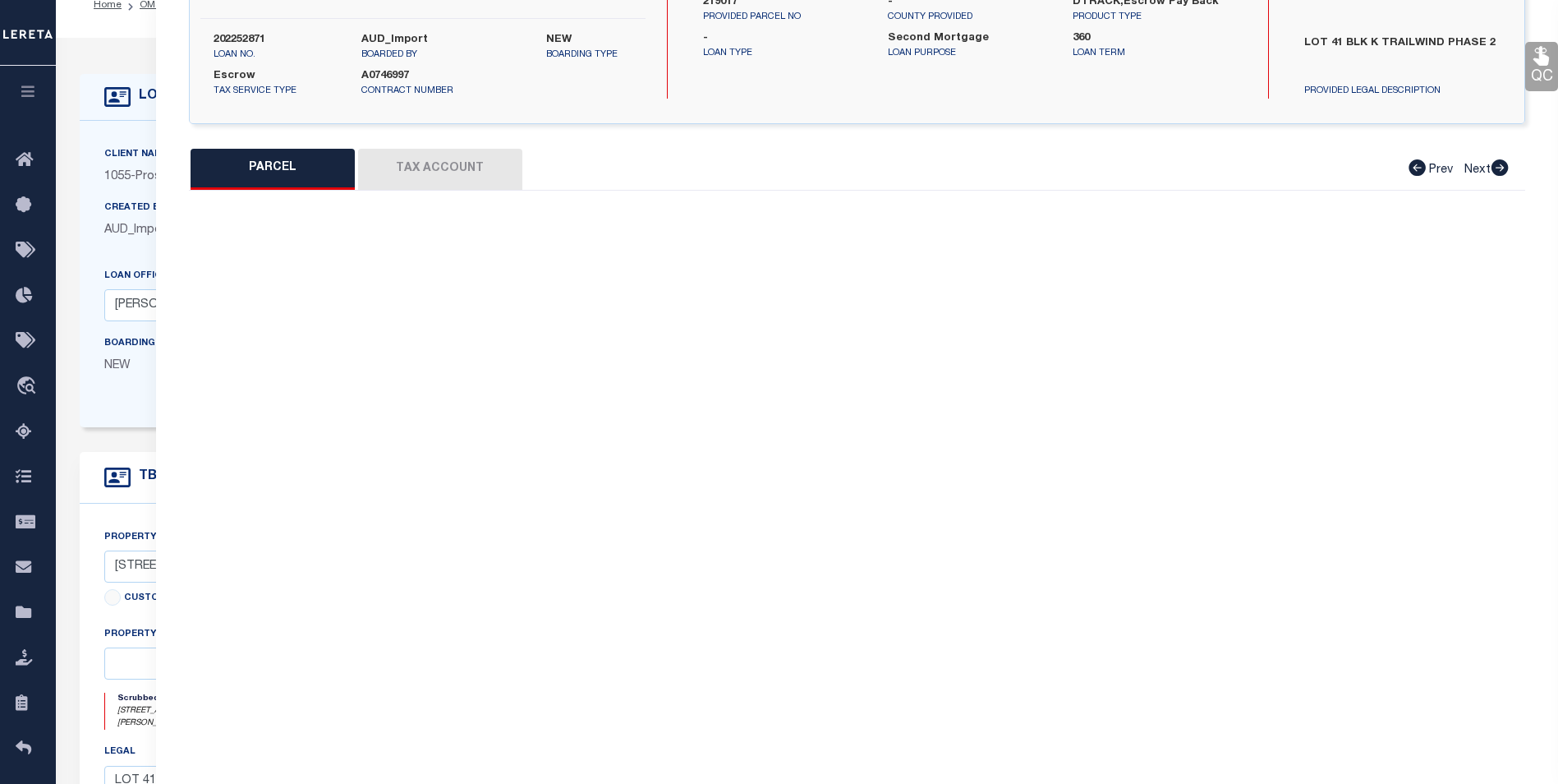
select select "CP"
type input "[PERSON_NAME] [US_STATE] LTD"
select select
type input "[STREET_ADDRESS][PERSON_NAME]"
checkbox input "false"
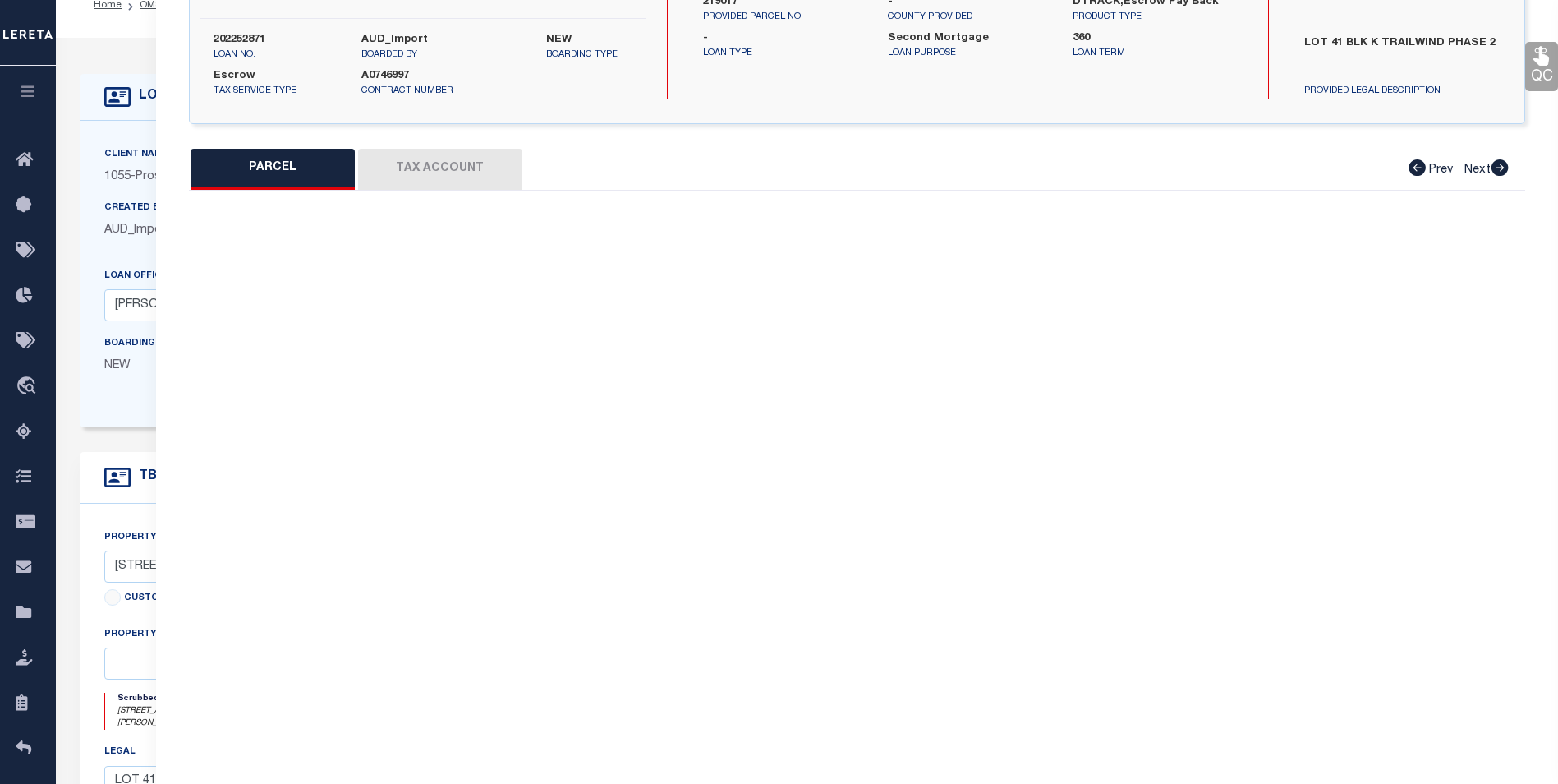
type input "[GEOGRAPHIC_DATA]"
type textarea "TRAILWIND PH 2, BLOCK K, LOT 41"
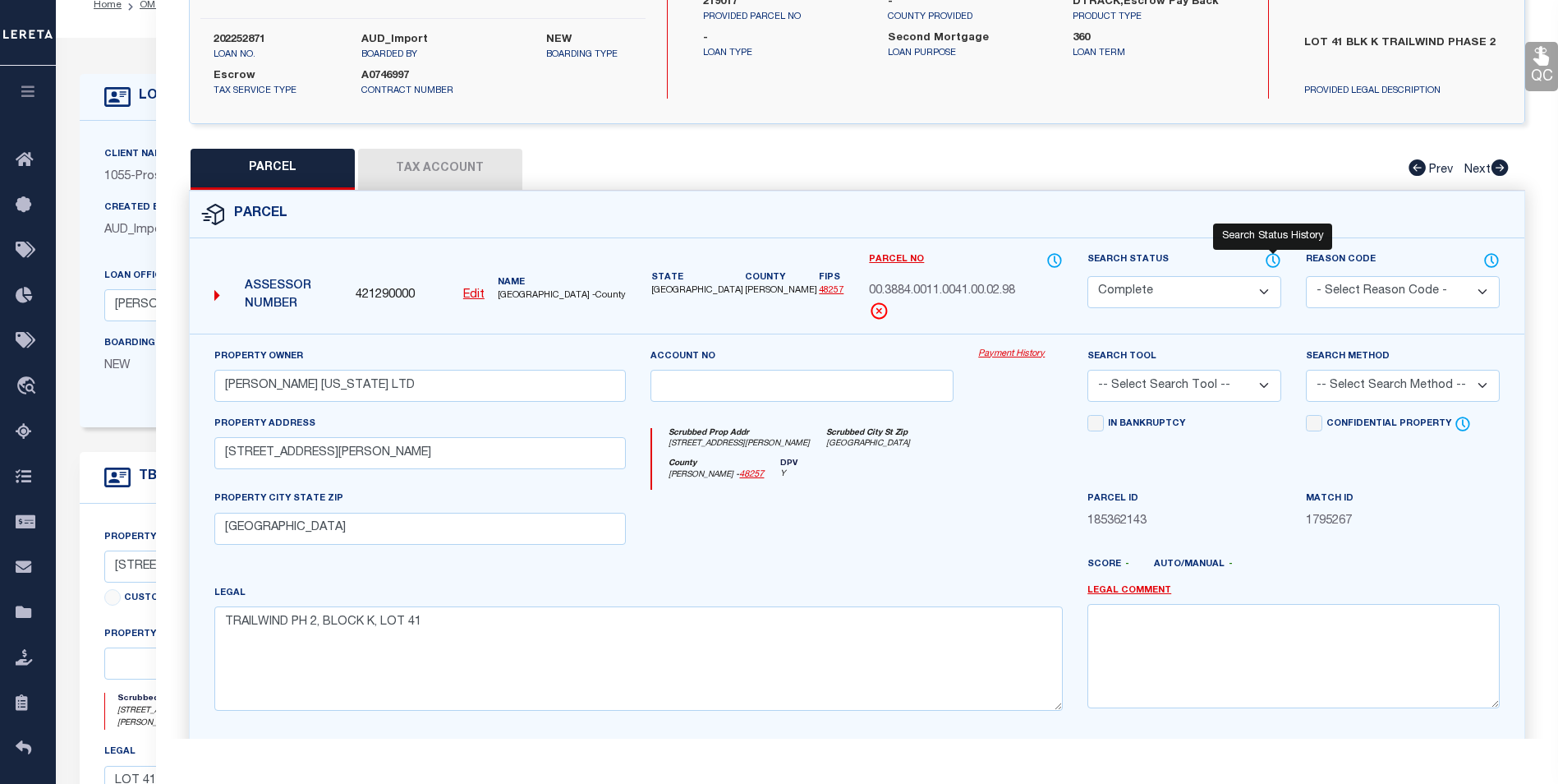
click at [1275, 259] on icon at bounding box center [1275, 259] width 2 height 7
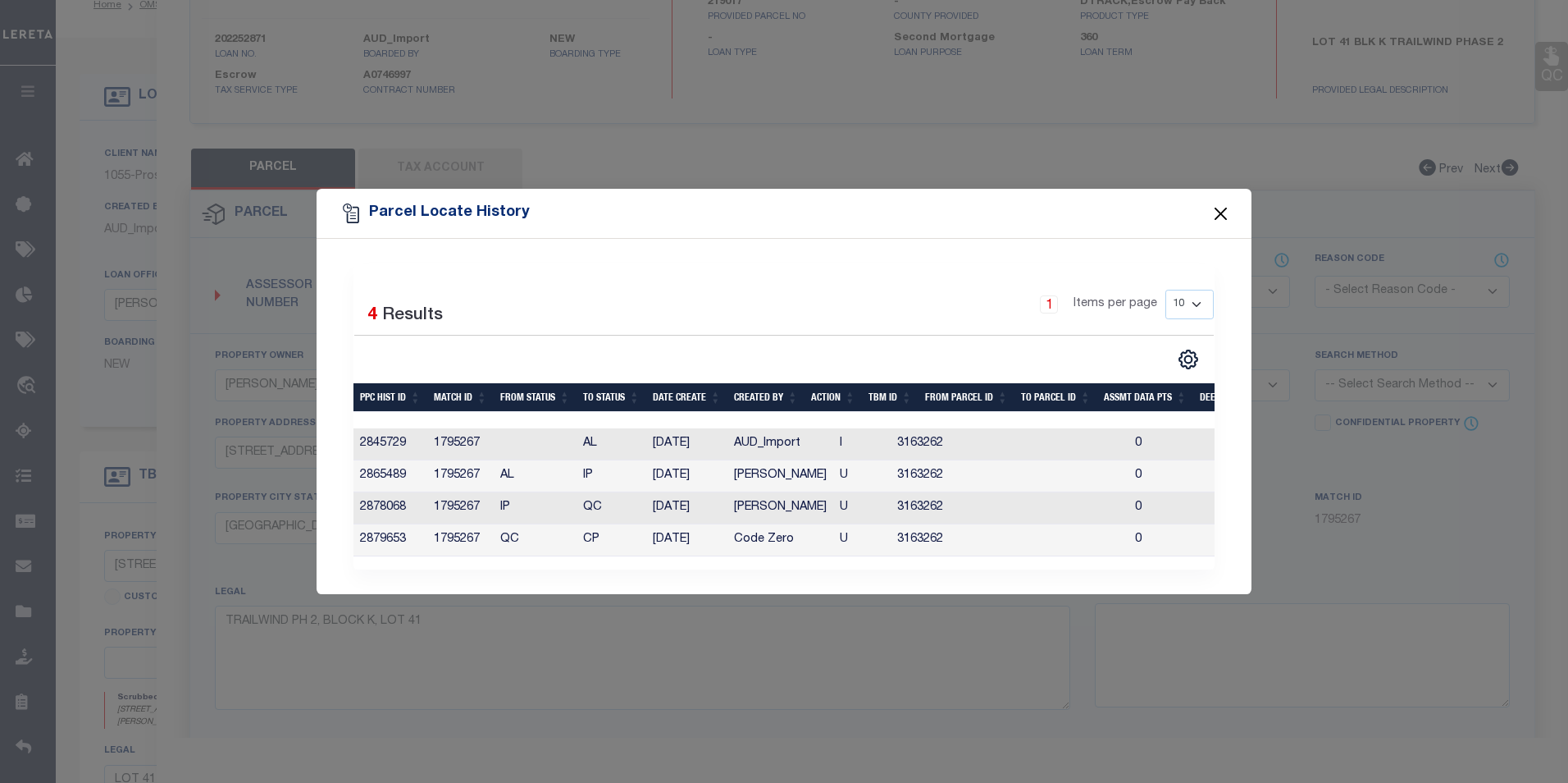
click at [1223, 206] on button "Close" at bounding box center [1220, 213] width 21 height 21
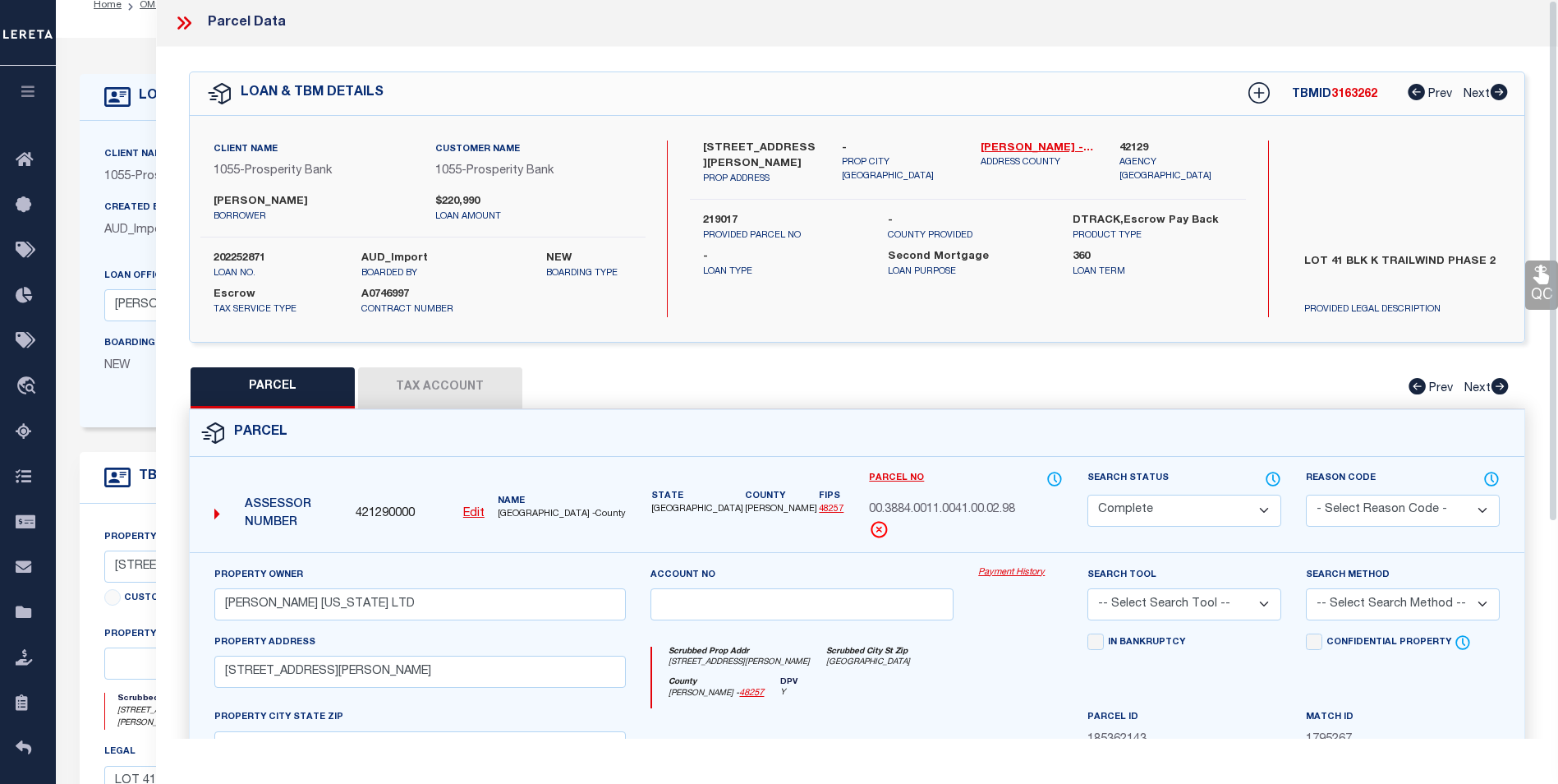
scroll to position [0, 0]
click at [184, 20] on icon at bounding box center [184, 23] width 21 height 21
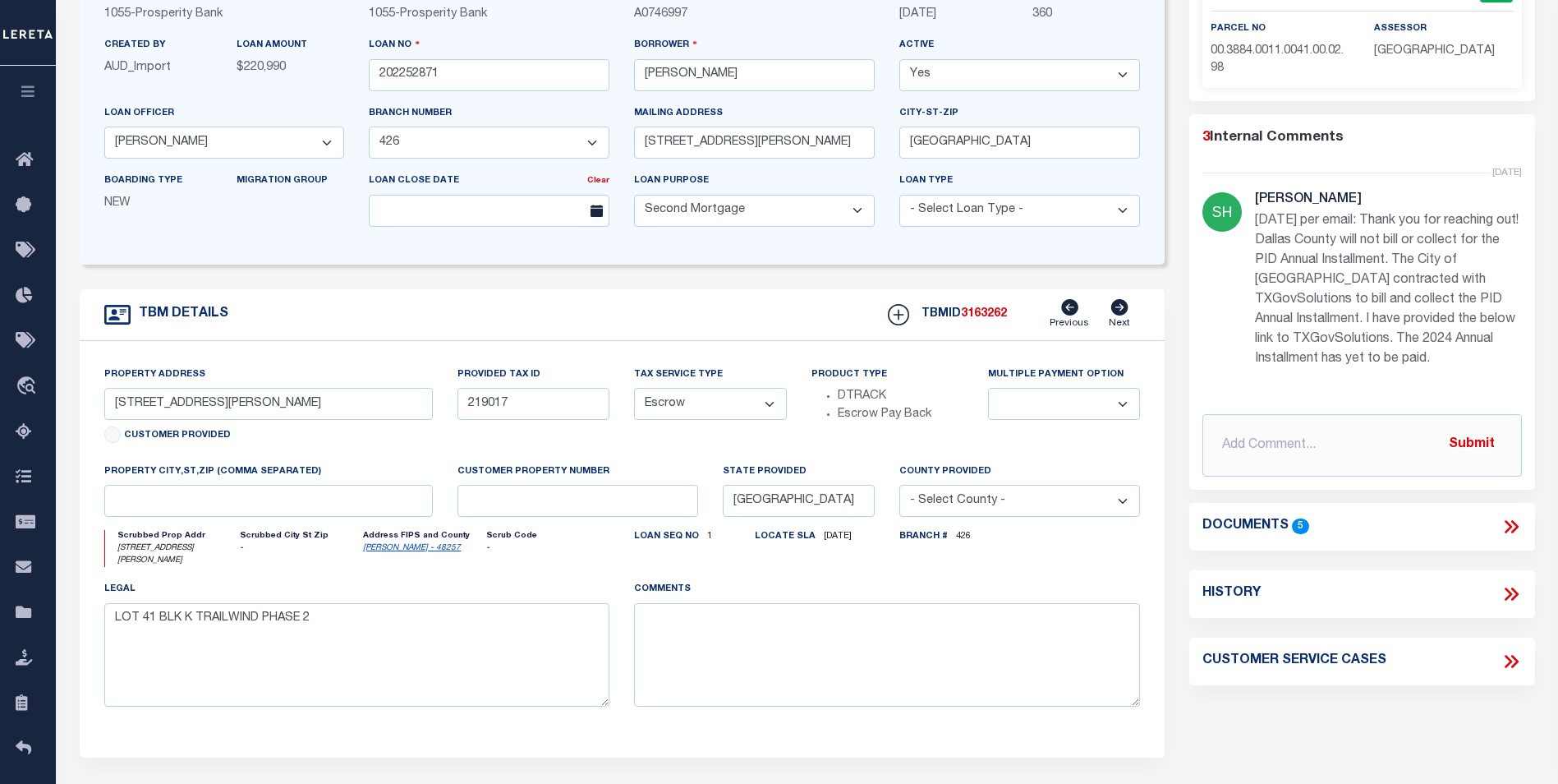
scroll to position [192, 0]
click at [1506, 590] on icon at bounding box center [1511, 592] width 21 height 21
select select "100"
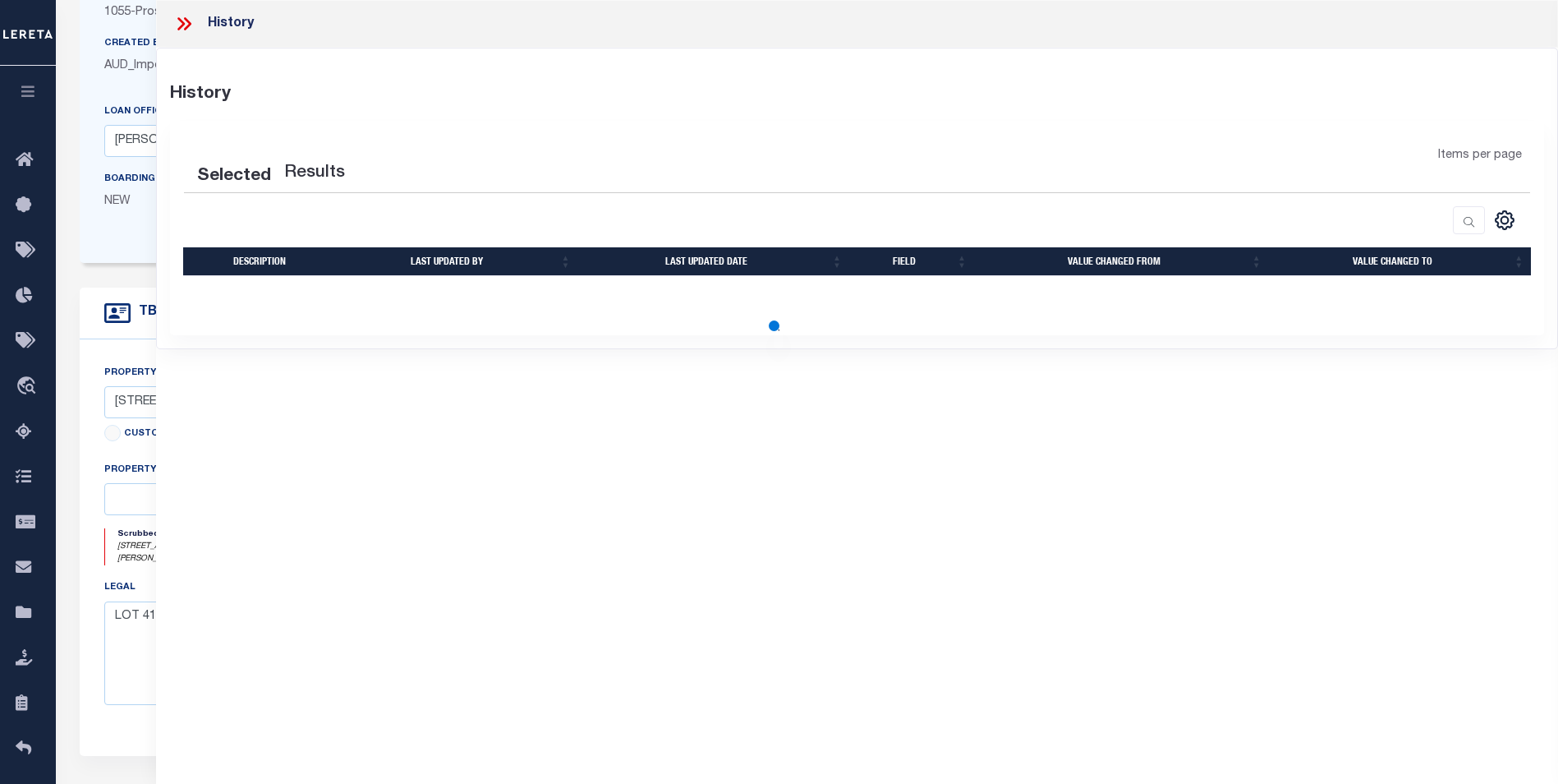
select select "100"
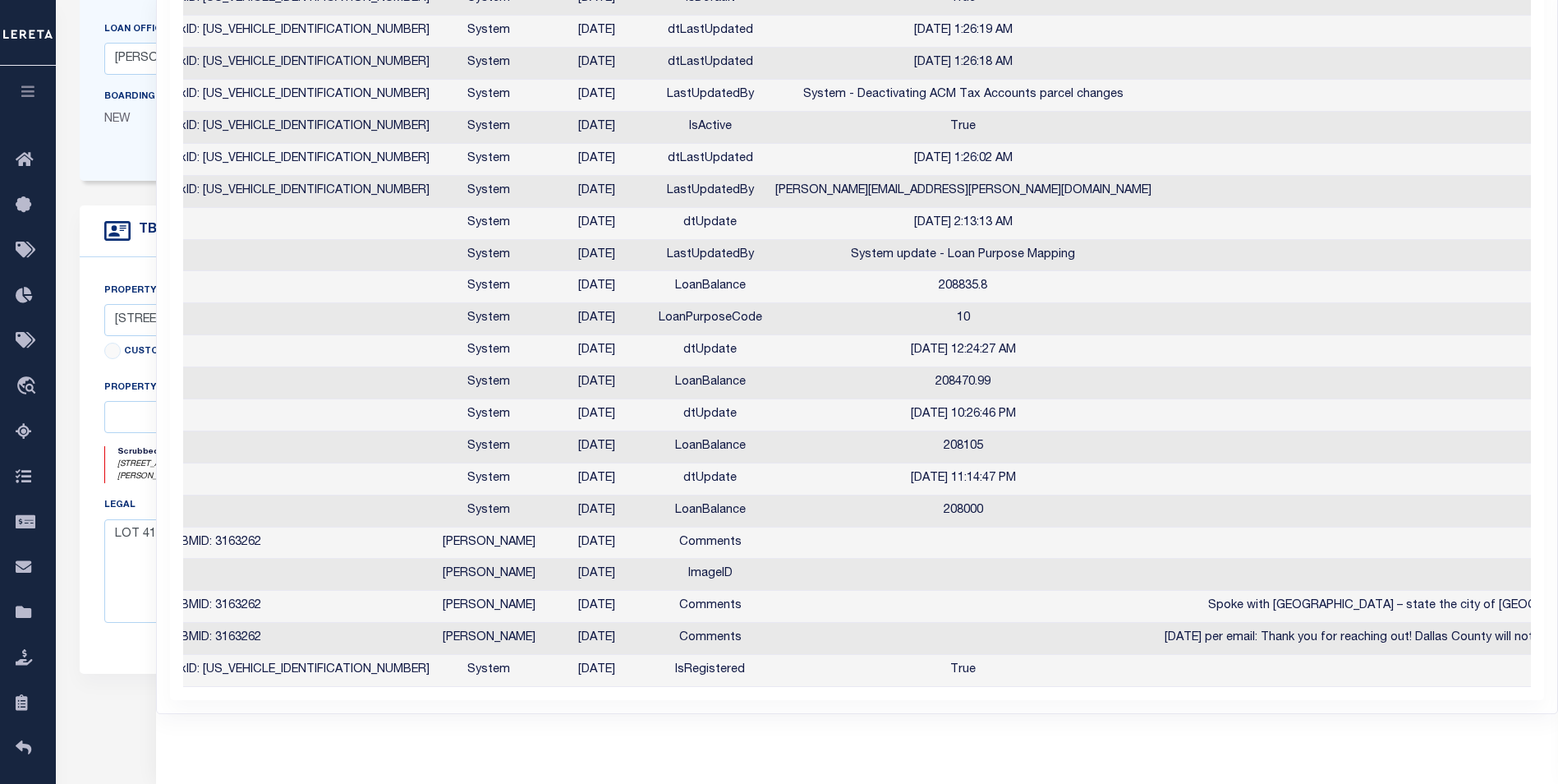
scroll to position [0, 324]
